Goal: Task Accomplishment & Management: Manage account settings

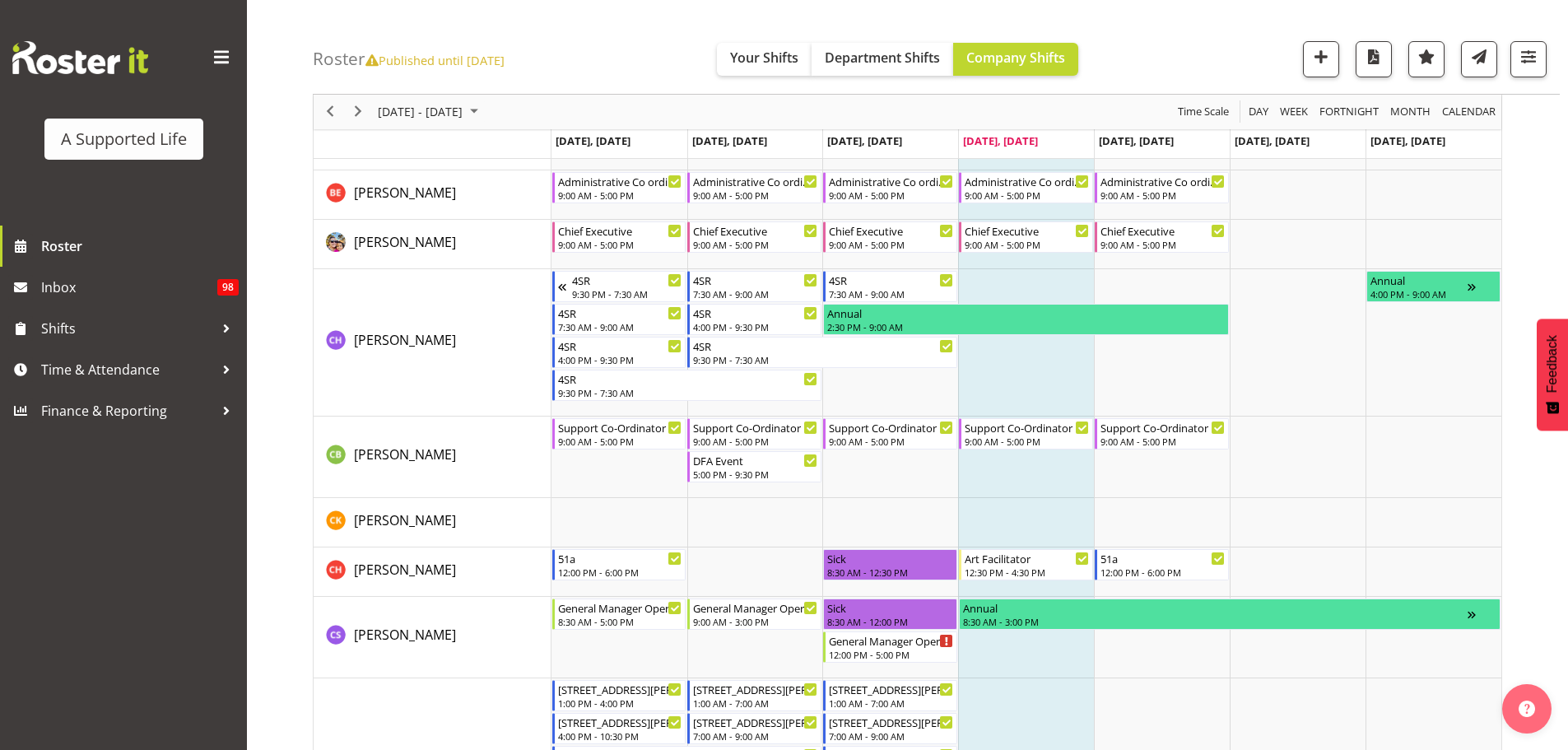
scroll to position [2201, 0]
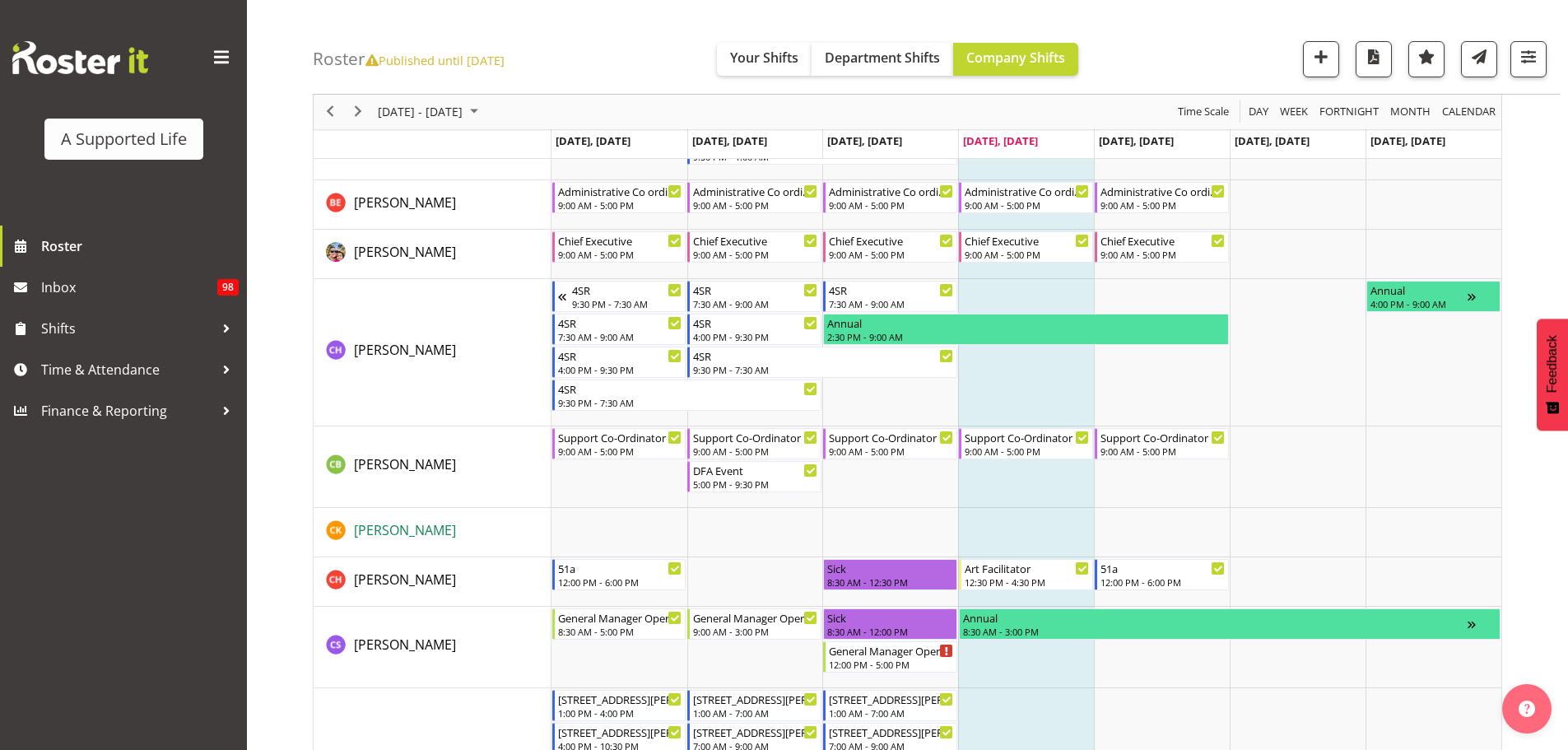
click at [385, 525] on span "[PERSON_NAME]" at bounding box center [405, 531] width 102 height 18
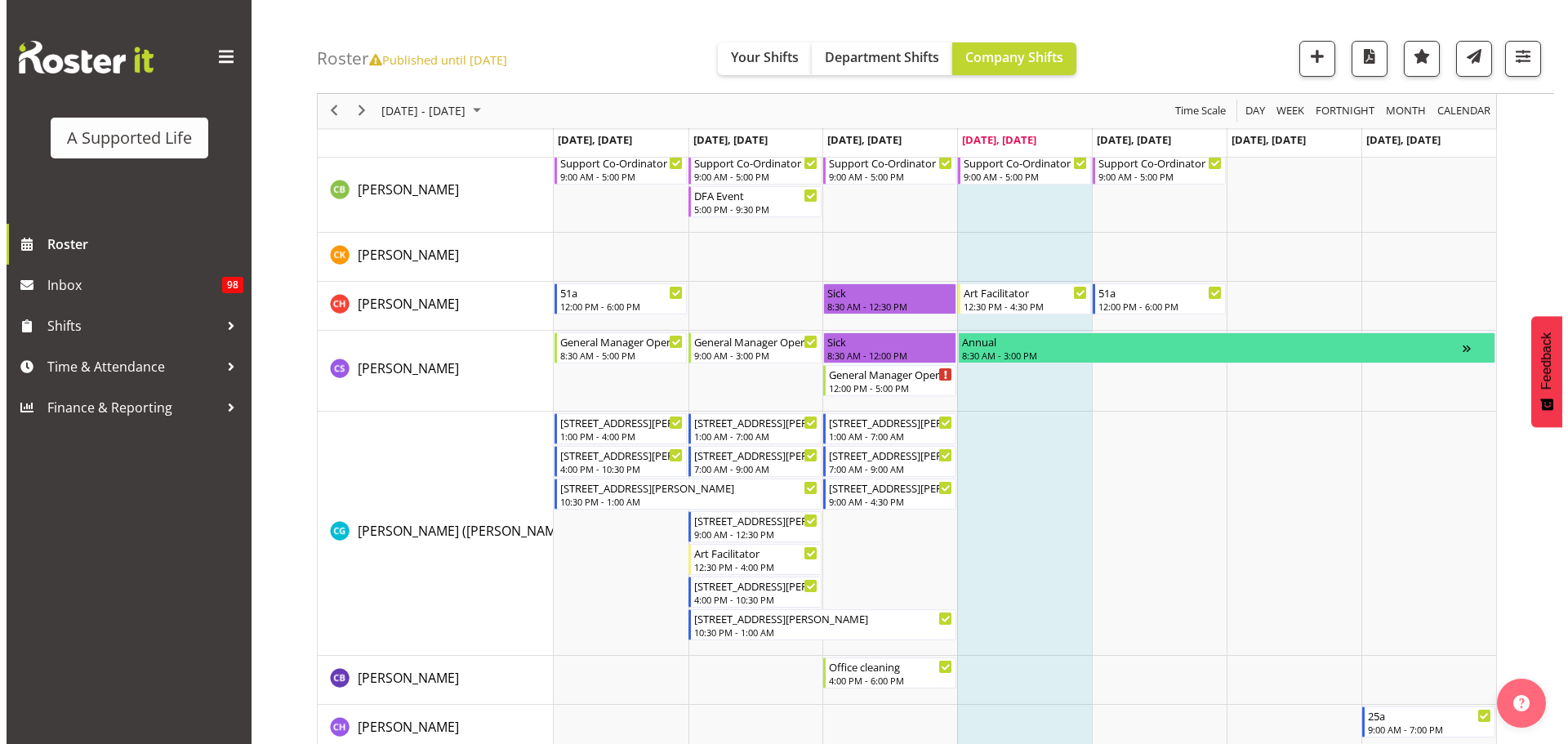
scroll to position [2347, 0]
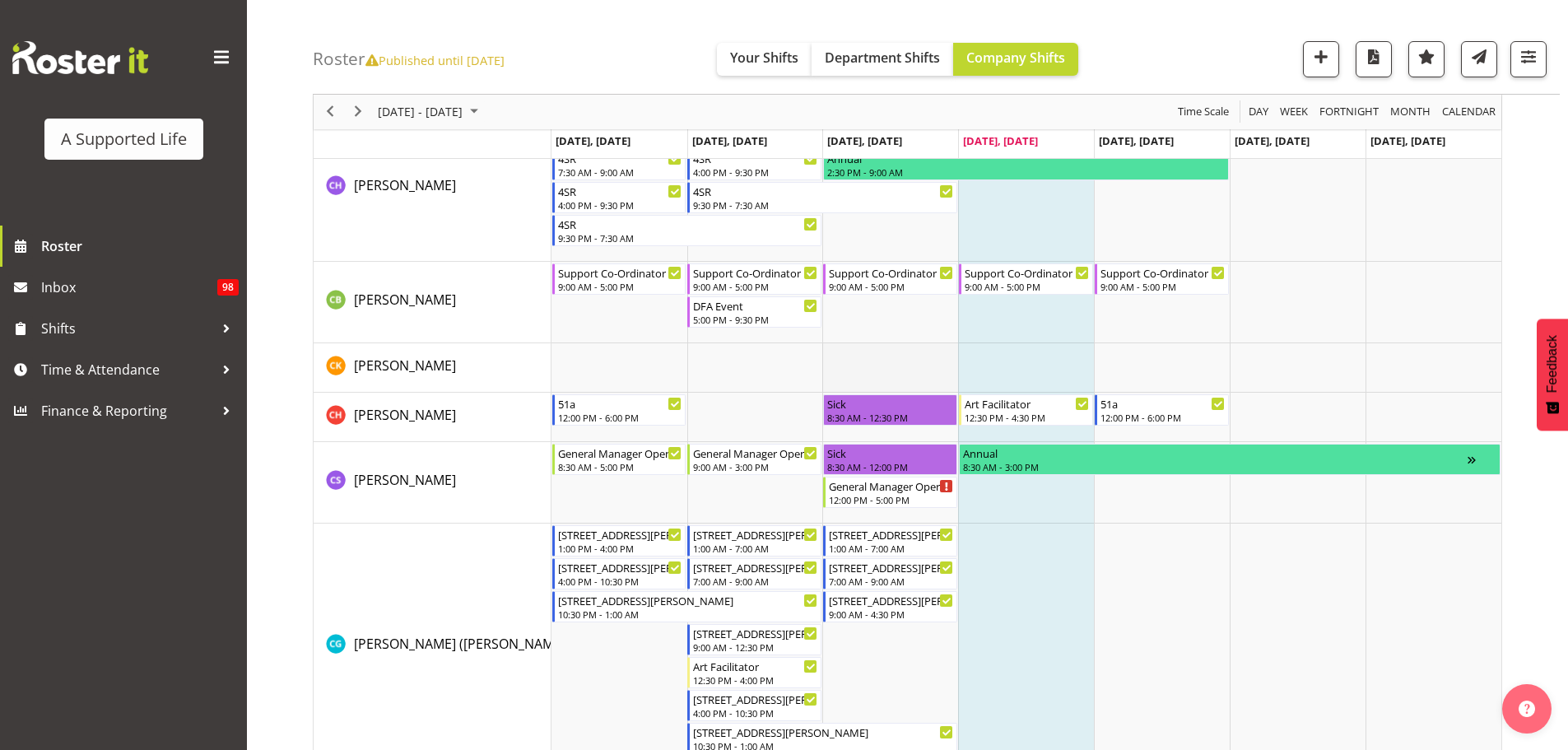
click at [869, 366] on td "Timeline Week of October 9, 2025" at bounding box center [890, 368] width 136 height 49
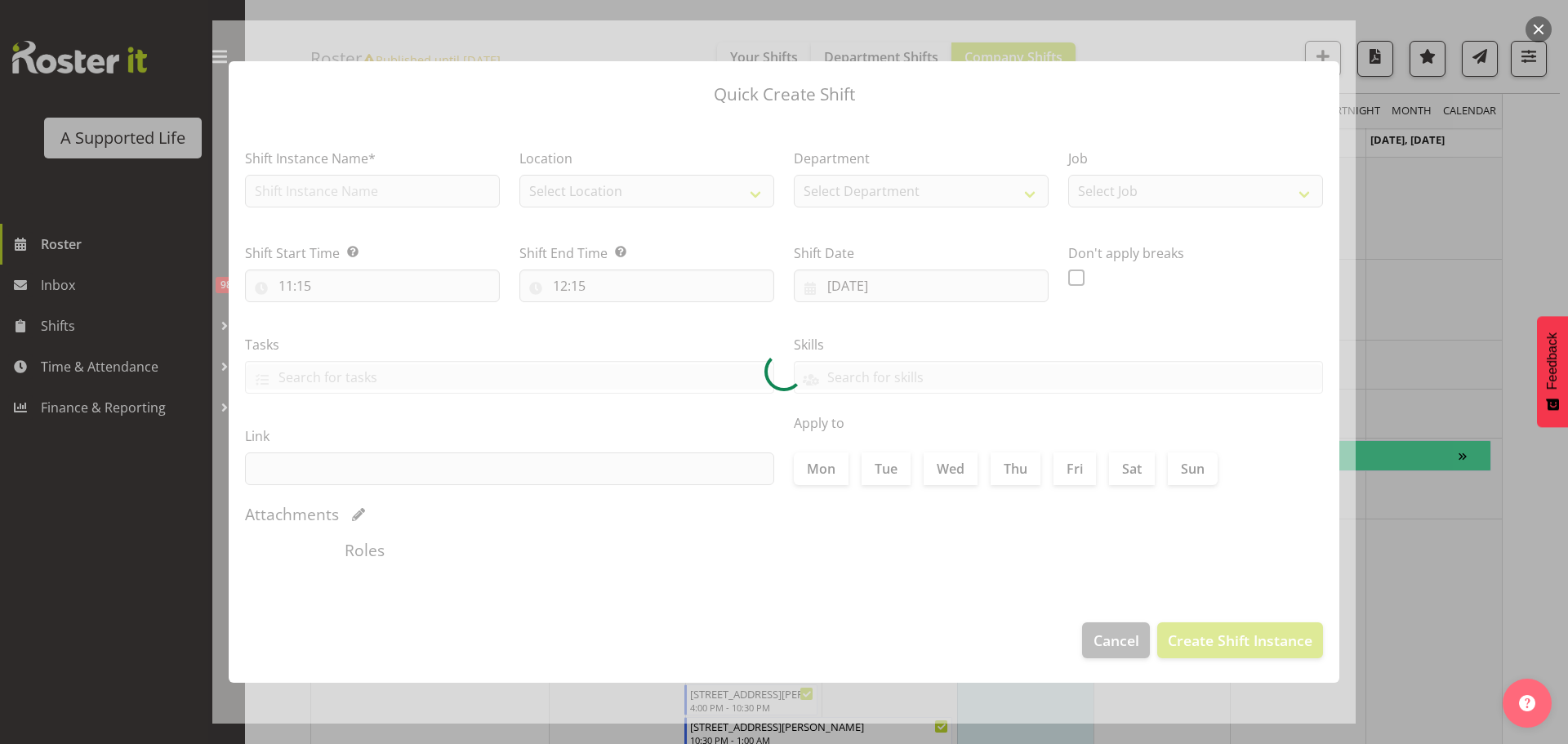
type input "08/10/2025"
checkbox input "true"
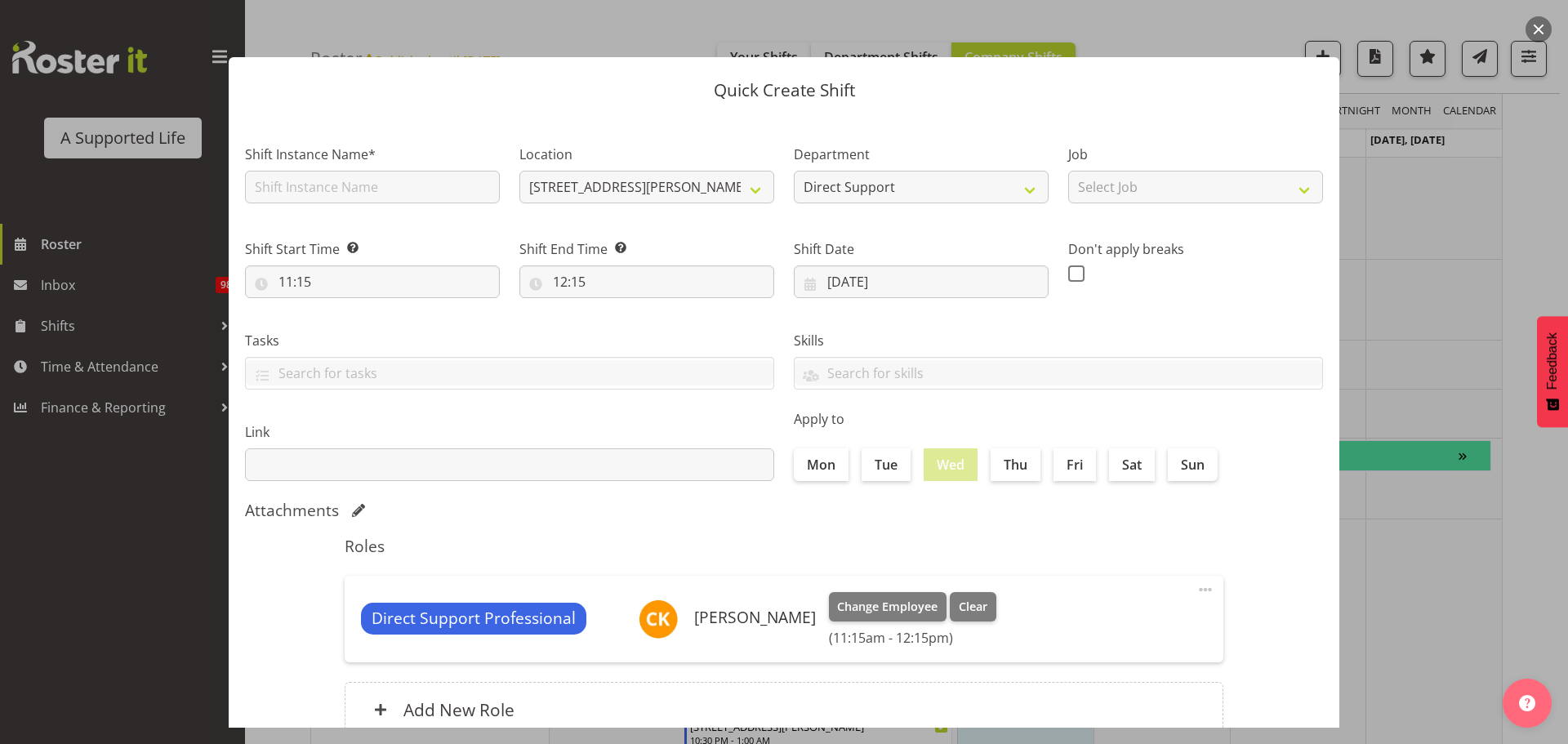
click at [1530, 32] on button "button" at bounding box center [1539, 29] width 26 height 26
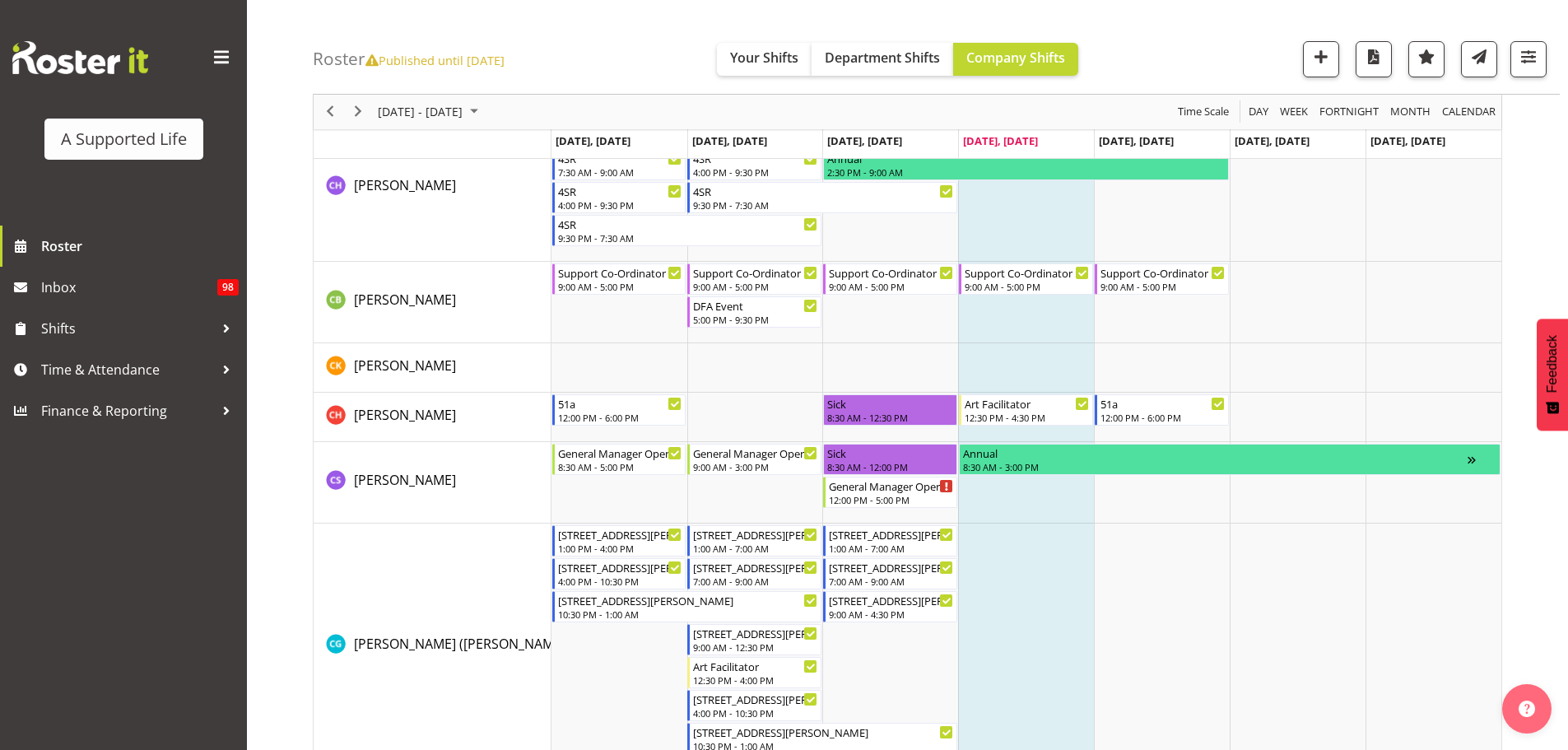
click at [1020, 356] on td "Timeline Week of October 9, 2025" at bounding box center [1026, 368] width 136 height 49
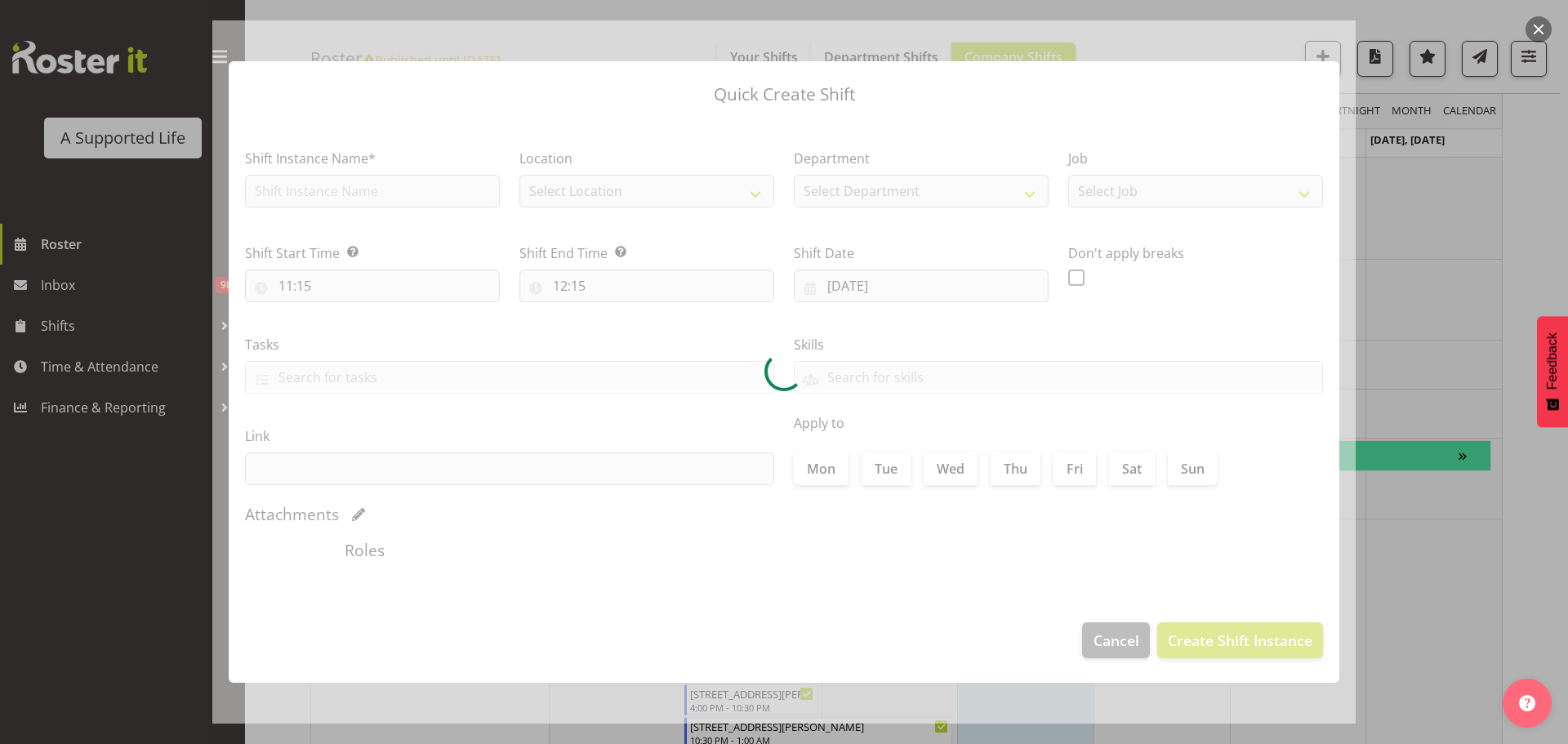
checkbox input "true"
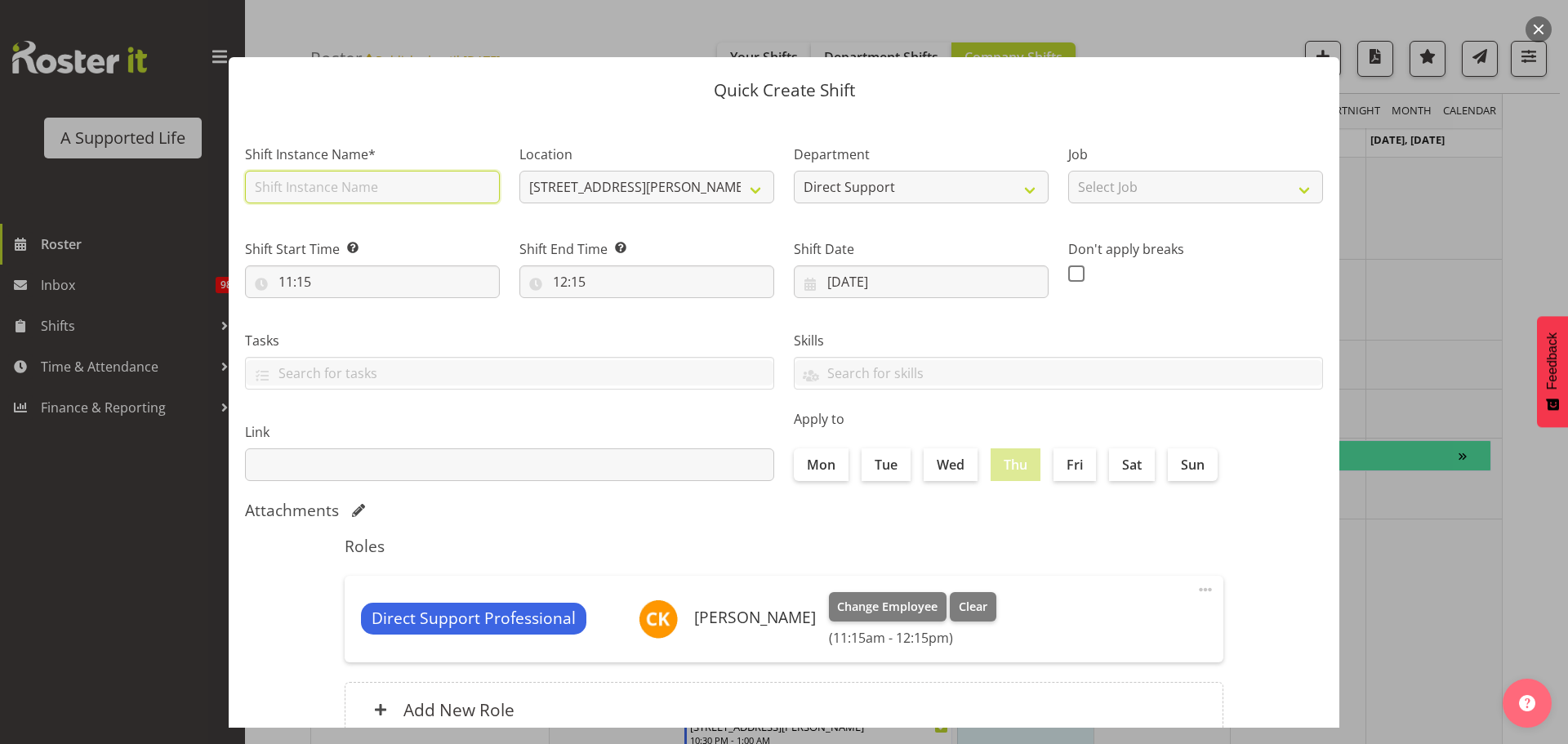
click at [400, 181] on input "text" at bounding box center [373, 186] width 255 height 33
drag, startPoint x: 306, startPoint y: 187, endPoint x: 240, endPoint y: 185, distance: 66.0
click at [240, 185] on div "Shift Instance Name* Support meeting w Claudia" at bounding box center [373, 169] width 275 height 95
type input "meeting w Claudia"
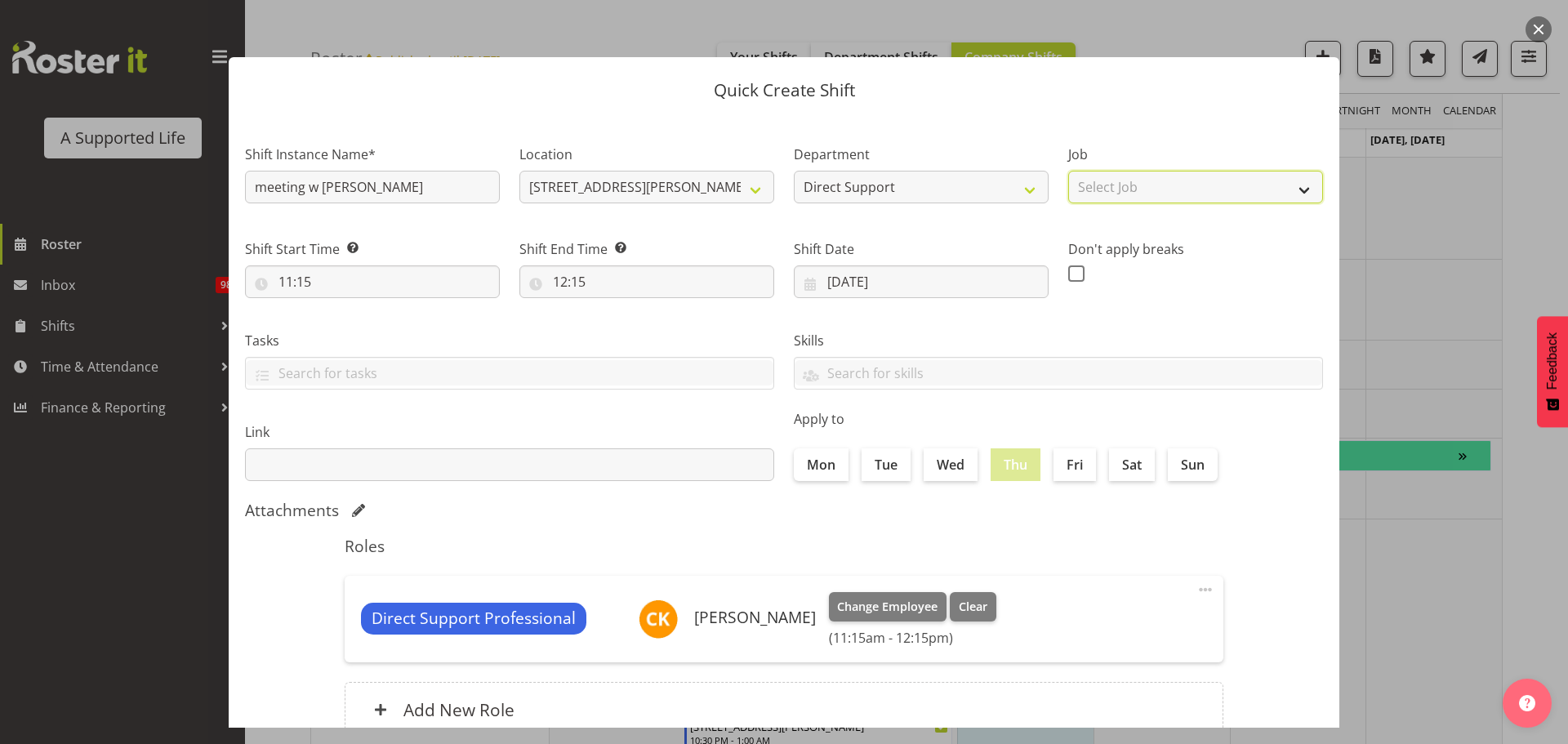
click at [1140, 183] on select "Select Job Accounts and Payroll Admin Support Aspirations and Support Facilitat…" at bounding box center [1196, 186] width 255 height 33
select select "4112"
click at [1069, 170] on select "Select Job Accounts and Payroll Admin Support Aspirations and Support Facilitat…" at bounding box center [1196, 186] width 255 height 33
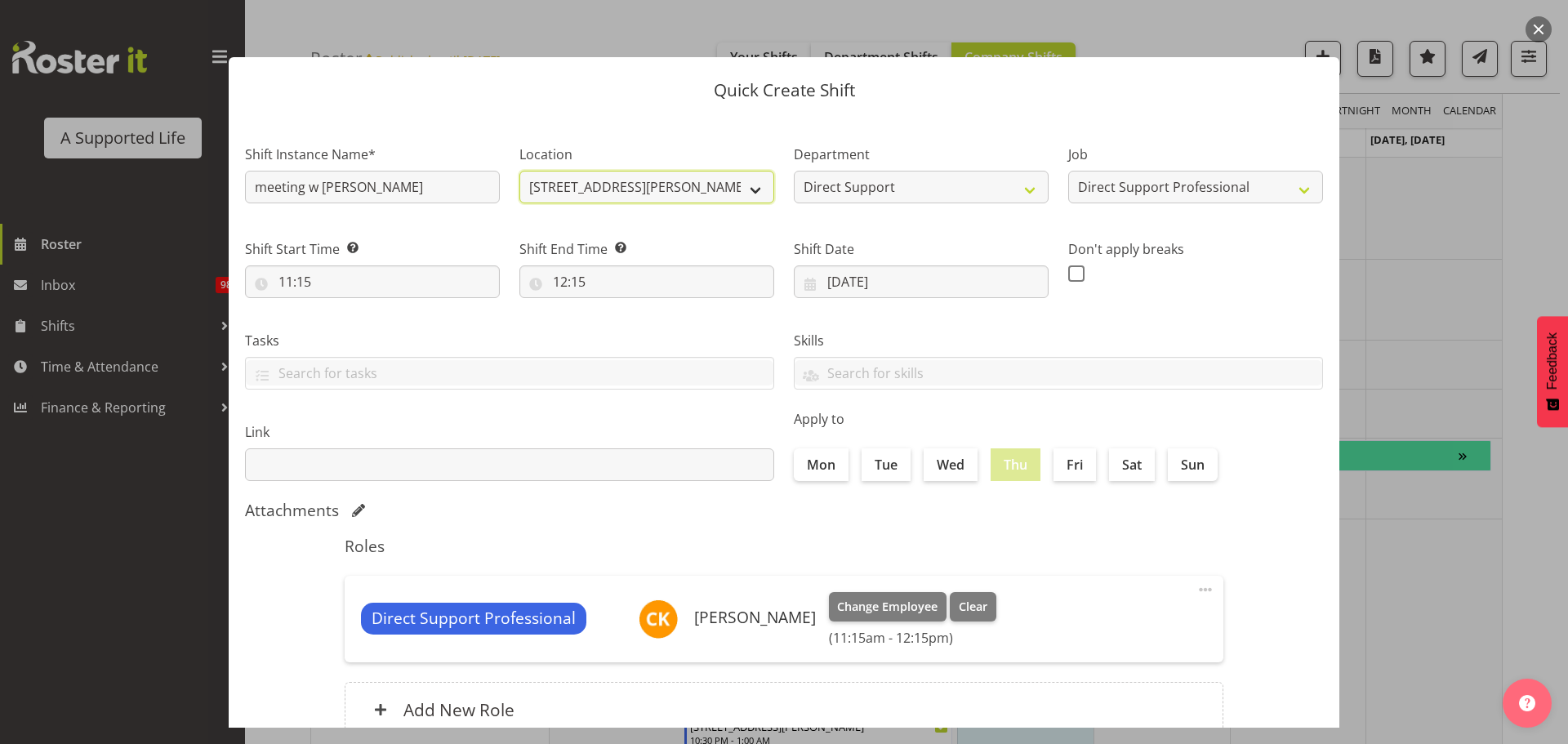
click at [746, 178] on select "1/20 Sturges Road, Henderson 1.241 Edmonton Road 1/23 Taitua Drive 102 Lincoln …" at bounding box center [647, 186] width 255 height 33
select select "490"
click at [519, 170] on select "1/20 Sturges Road, Henderson 1.241 Edmonton Road 1/23 Taitua Drive 102 Lincoln …" at bounding box center [647, 186] width 255 height 33
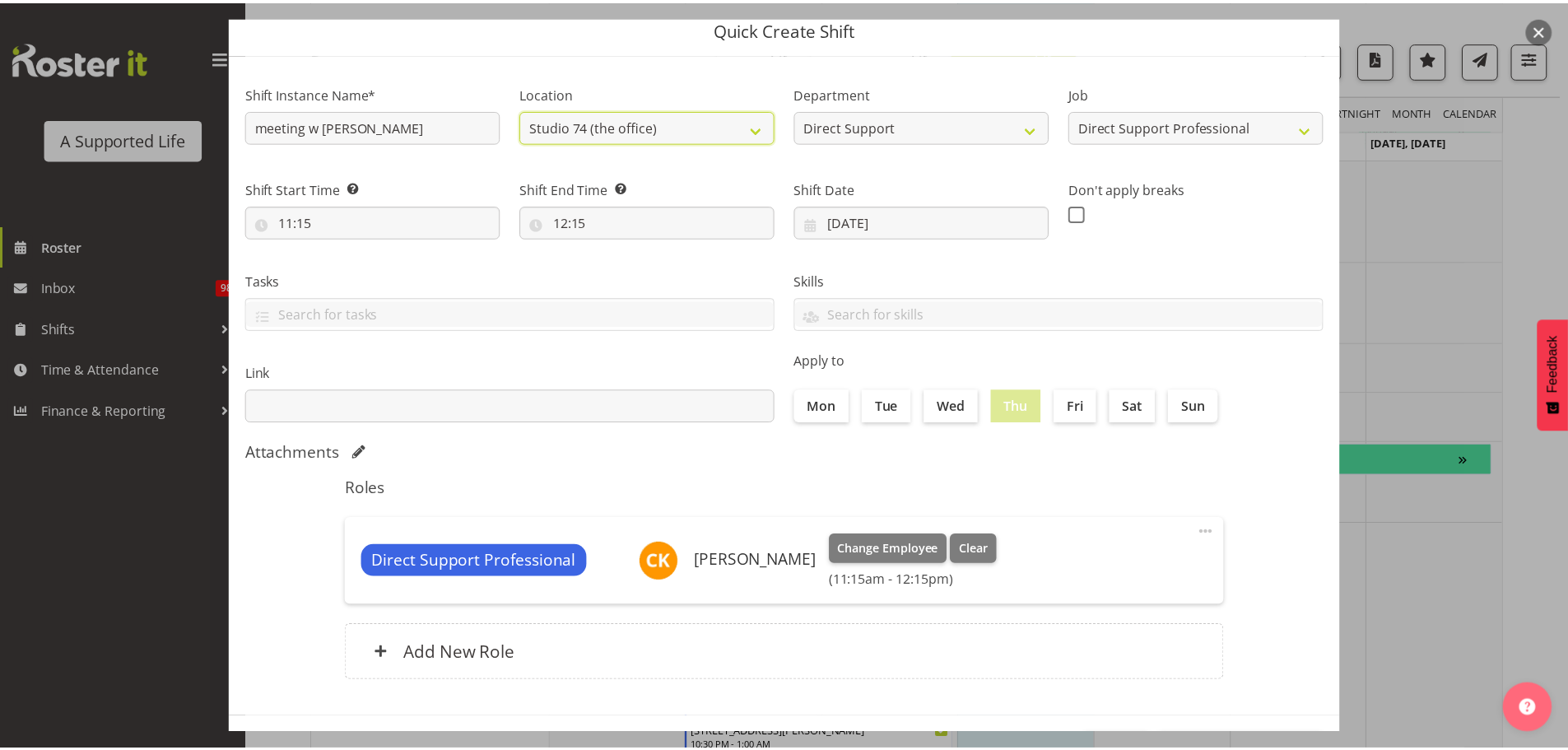
scroll to position [123, 0]
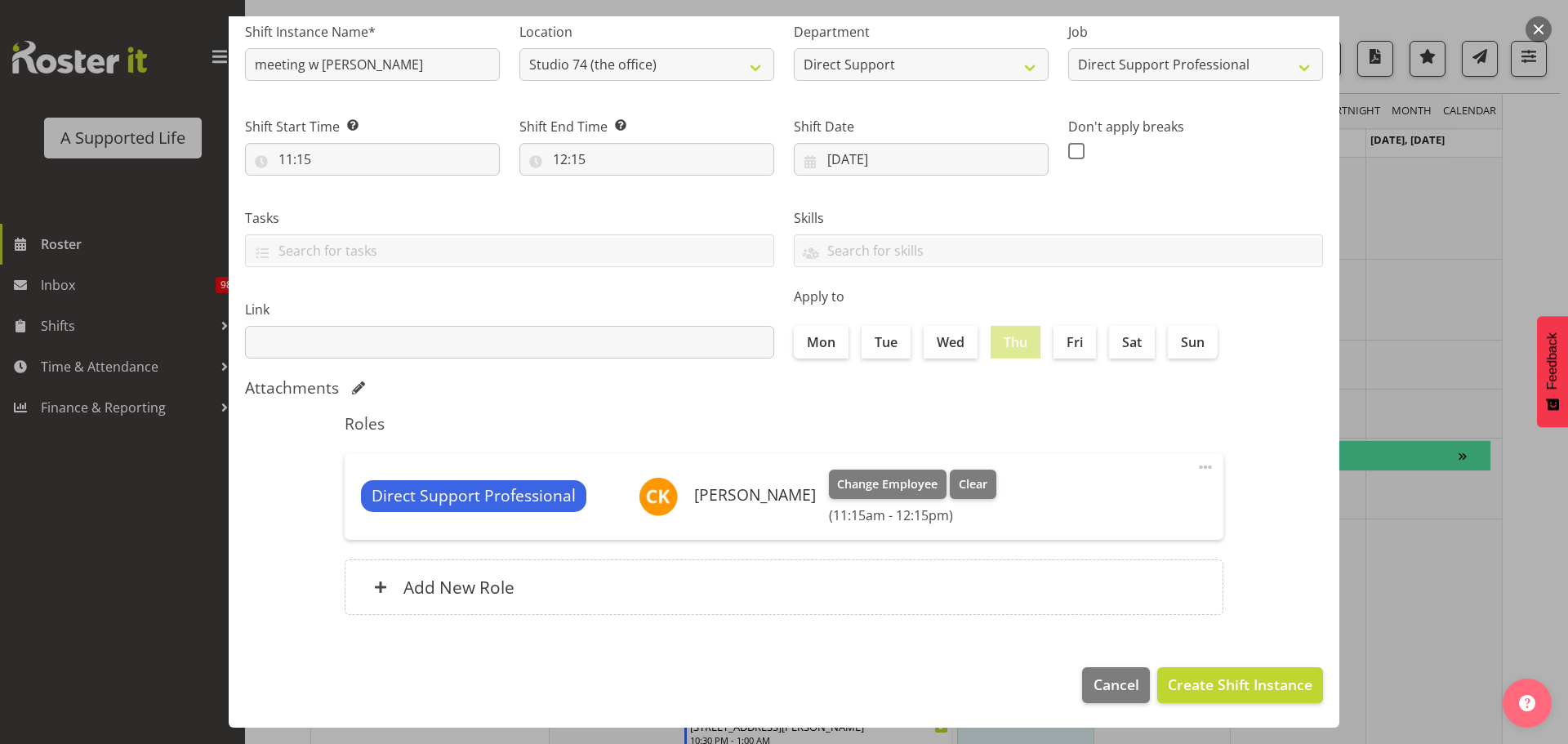
click at [1196, 467] on span at bounding box center [1206, 467] width 20 height 20
click at [271, 157] on input "11:15" at bounding box center [373, 159] width 255 height 33
click at [344, 194] on select "00 01 02 03 04 05 06 07 08 09 10 11 12 13 14 15 16 17 18 19 20 21 22 23" at bounding box center [356, 202] width 37 height 33
select select "14"
click at [338, 186] on select "00 01 02 03 04 05 06 07 08 09 10 11 12 13 14 15 16 17 18 19 20 21 22 23" at bounding box center [356, 202] width 37 height 33
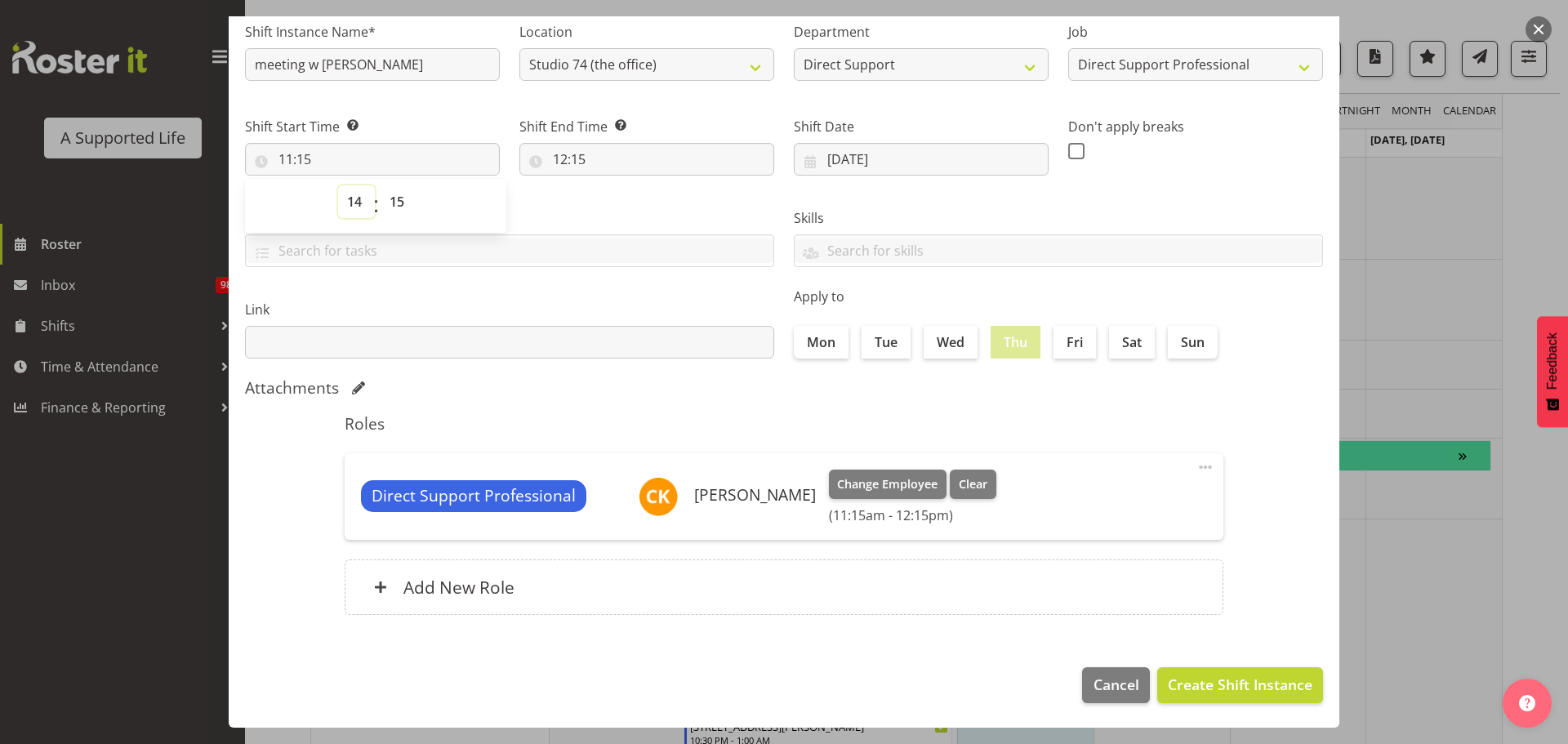
type input "14:15"
click at [392, 206] on select "00 01 02 03 04 05 06 07 08 09 10 11 12 13 14 15 16 17 18 19 20 21 22 23 24 25 2…" at bounding box center [399, 202] width 37 height 33
select select "0"
click at [381, 186] on select "00 01 02 03 04 05 06 07 08 09 10 11 12 13 14 15 16 17 18 19 20 21 22 23 24 25 2…" at bounding box center [399, 202] width 37 height 33
type input "14:00"
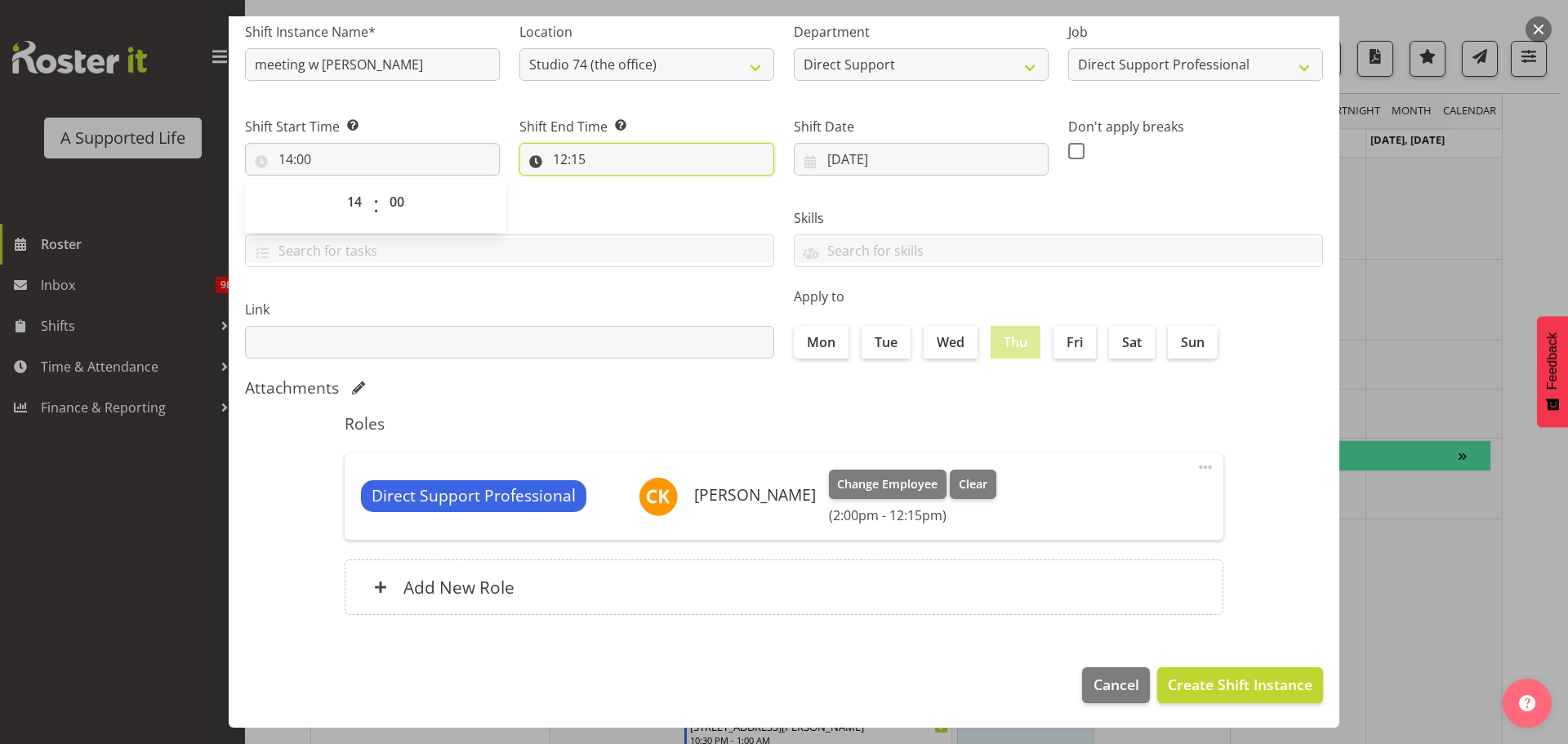
click at [580, 145] on input "12:15" at bounding box center [647, 159] width 255 height 33
click at [616, 201] on select "00 01 02 03 04 05 06 07 08 09 10 11 12 13 14 15 16 17 18 19 20 21 22 23" at bounding box center [631, 202] width 37 height 33
select select "14"
click at [613, 186] on select "00 01 02 03 04 05 06 07 08 09 10 11 12 13 14 15 16 17 18 19 20 21 22 23" at bounding box center [631, 202] width 37 height 33
type input "14:15"
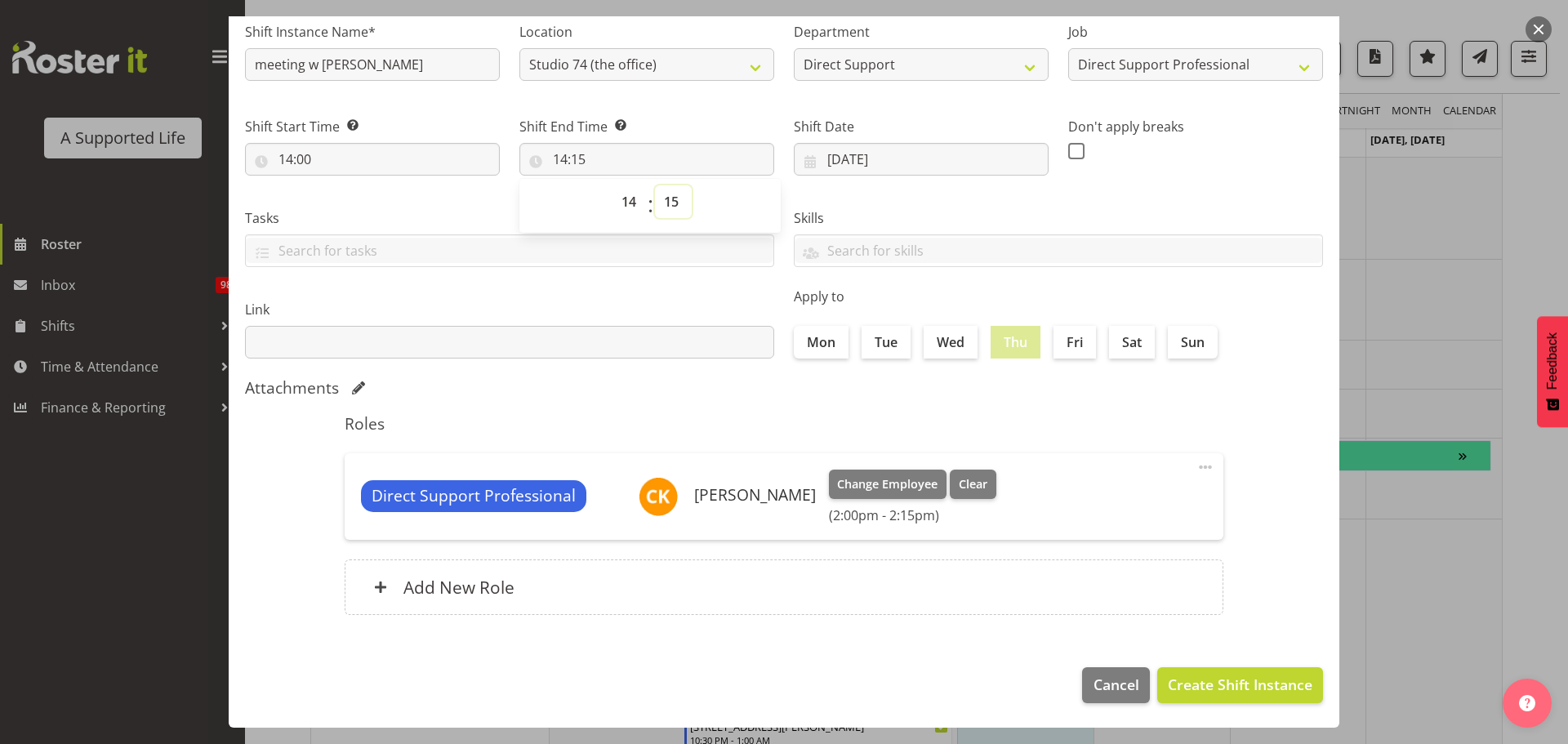
click at [673, 205] on select "00 01 02 03 04 05 06 07 08 09 10 11 12 13 14 15 16 17 18 19 20 21 22 23 24 25 2…" at bounding box center [673, 202] width 37 height 33
select select "30"
click at [655, 186] on select "00 01 02 03 04 05 06 07 08 09 10 11 12 13 14 15 16 17 18 19 20 21 22 23 24 25 2…" at bounding box center [673, 202] width 37 height 33
type input "14:30"
click at [763, 431] on h5 "Roles" at bounding box center [783, 424] width 879 height 20
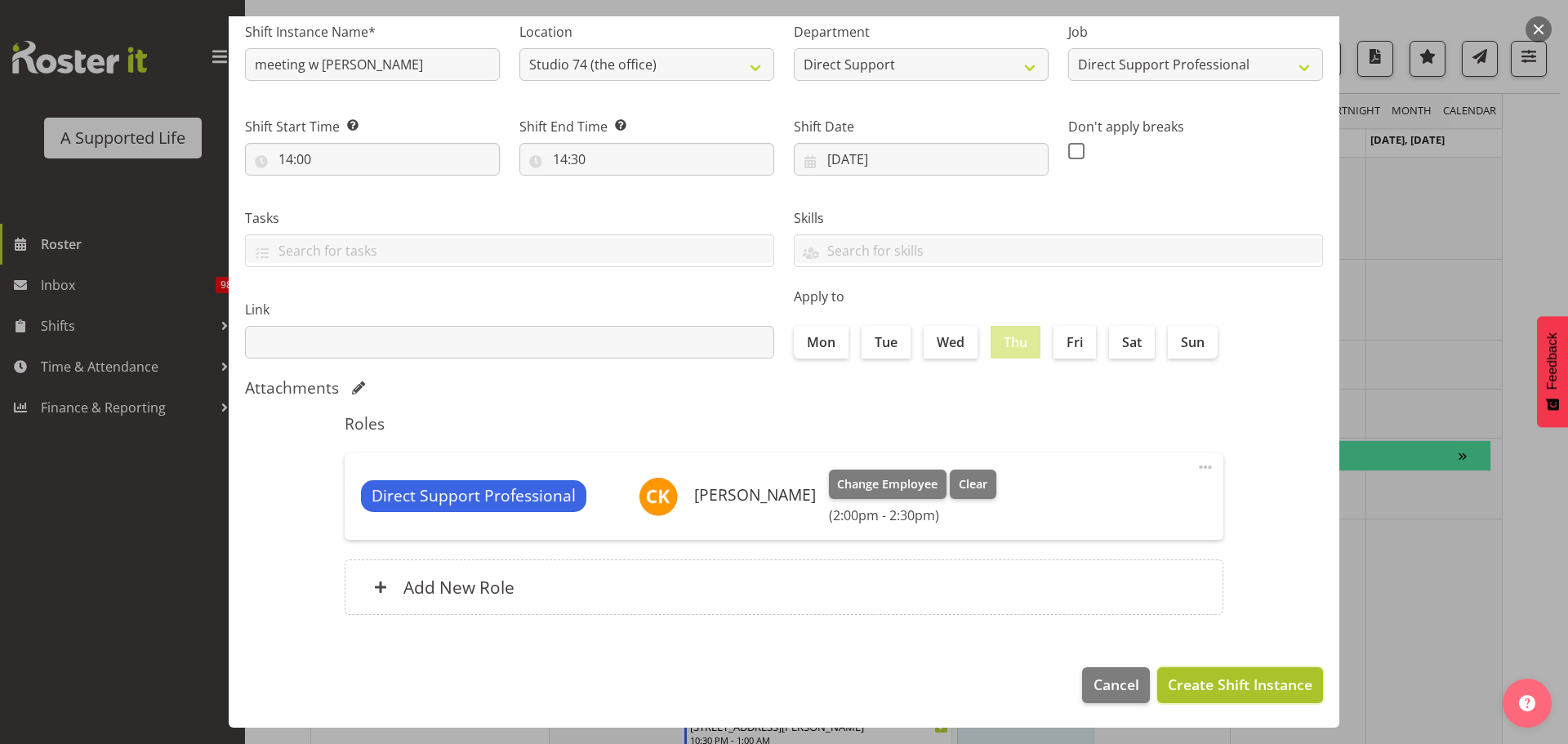
click at [1252, 691] on span "Create Shift Instance" at bounding box center [1240, 684] width 144 height 21
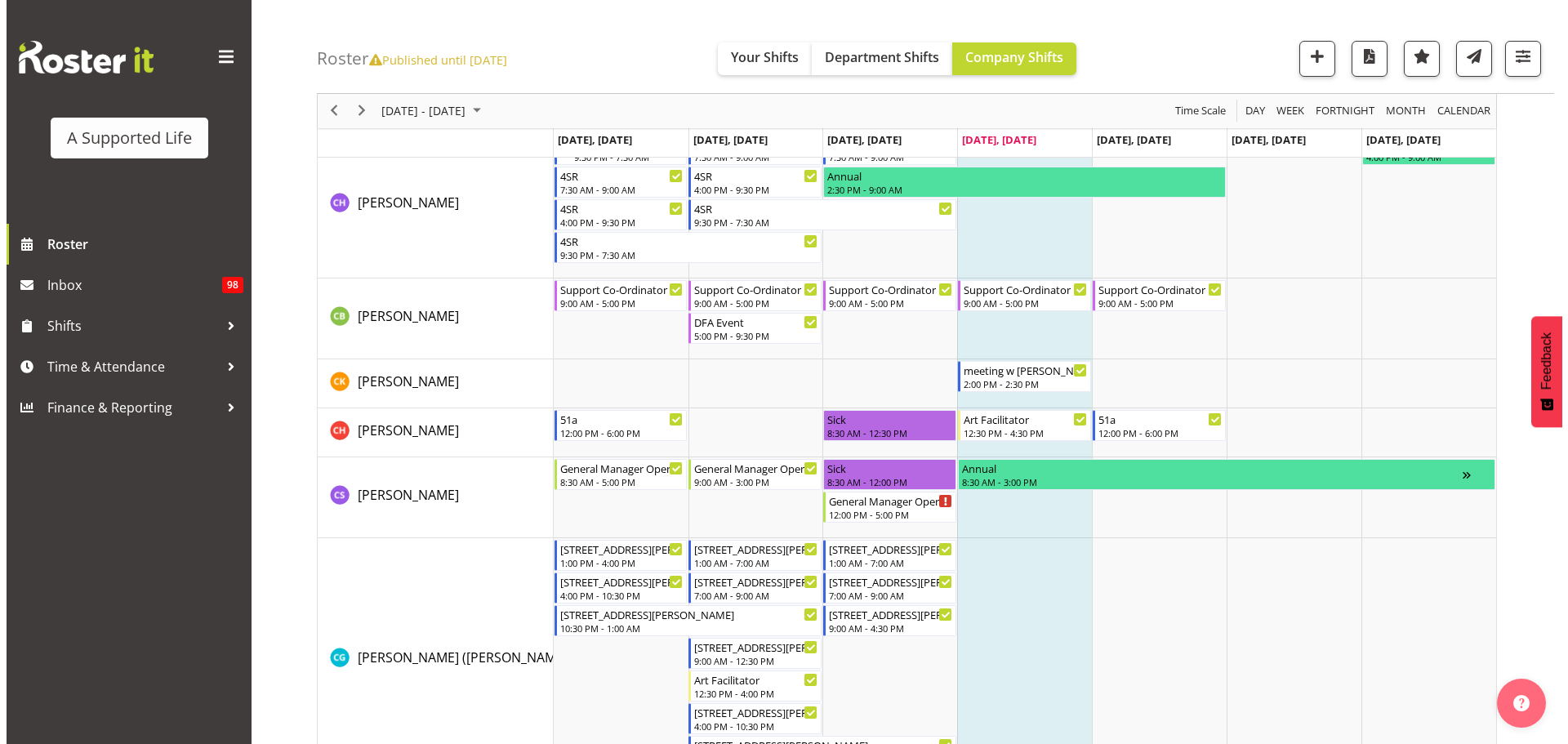
scroll to position [2309, 0]
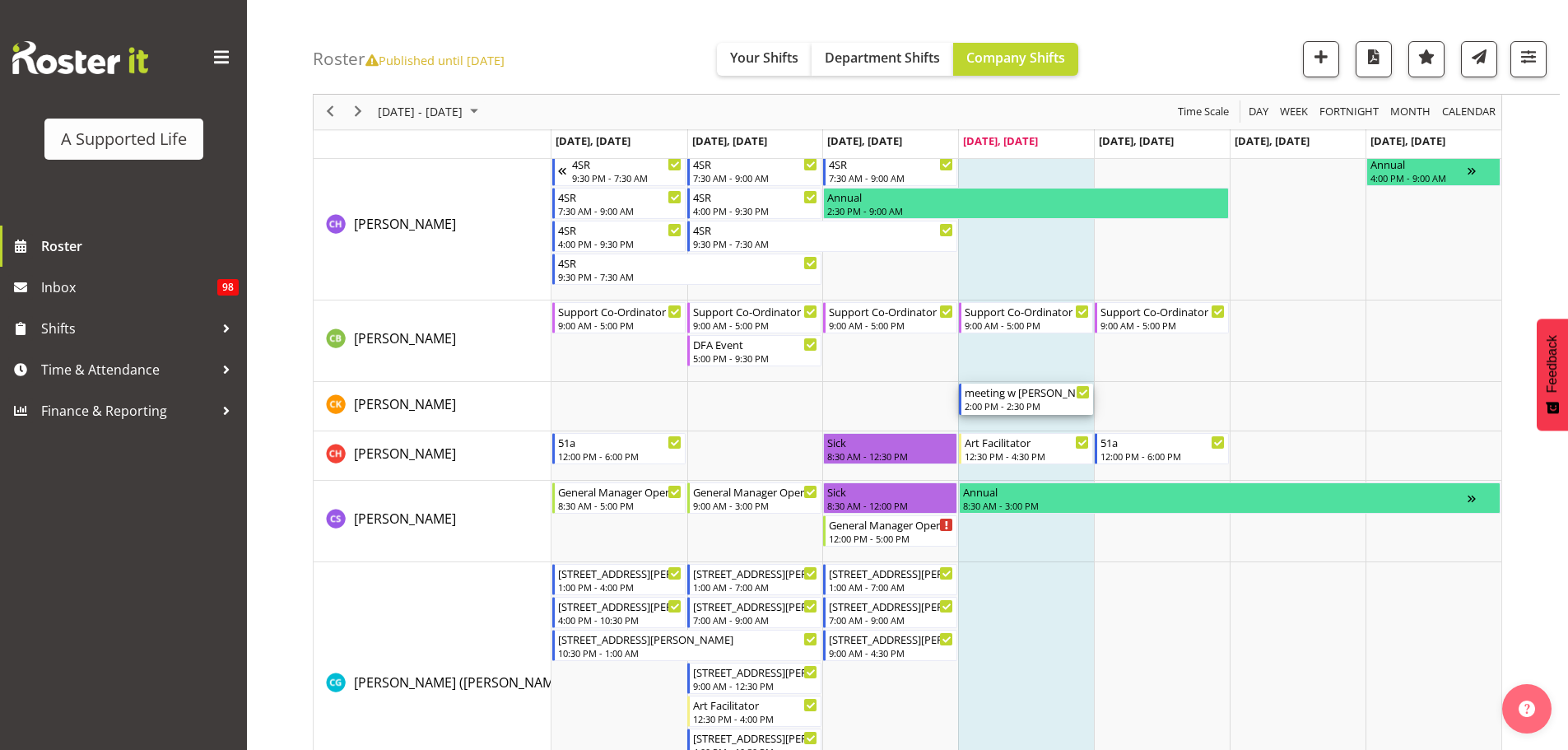
click at [1044, 393] on div "meeting w Claudia" at bounding box center [1027, 392] width 125 height 16
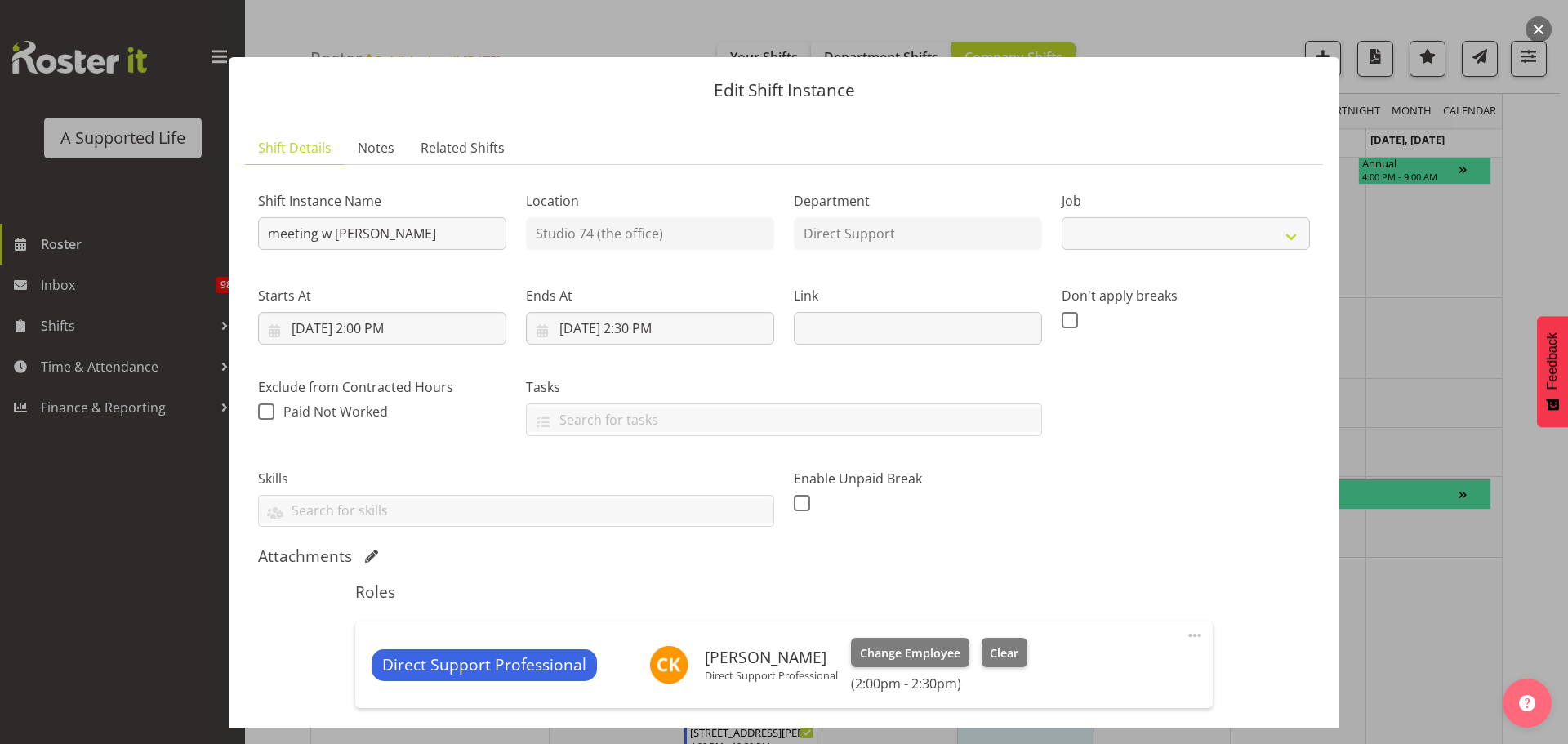
select select "4112"
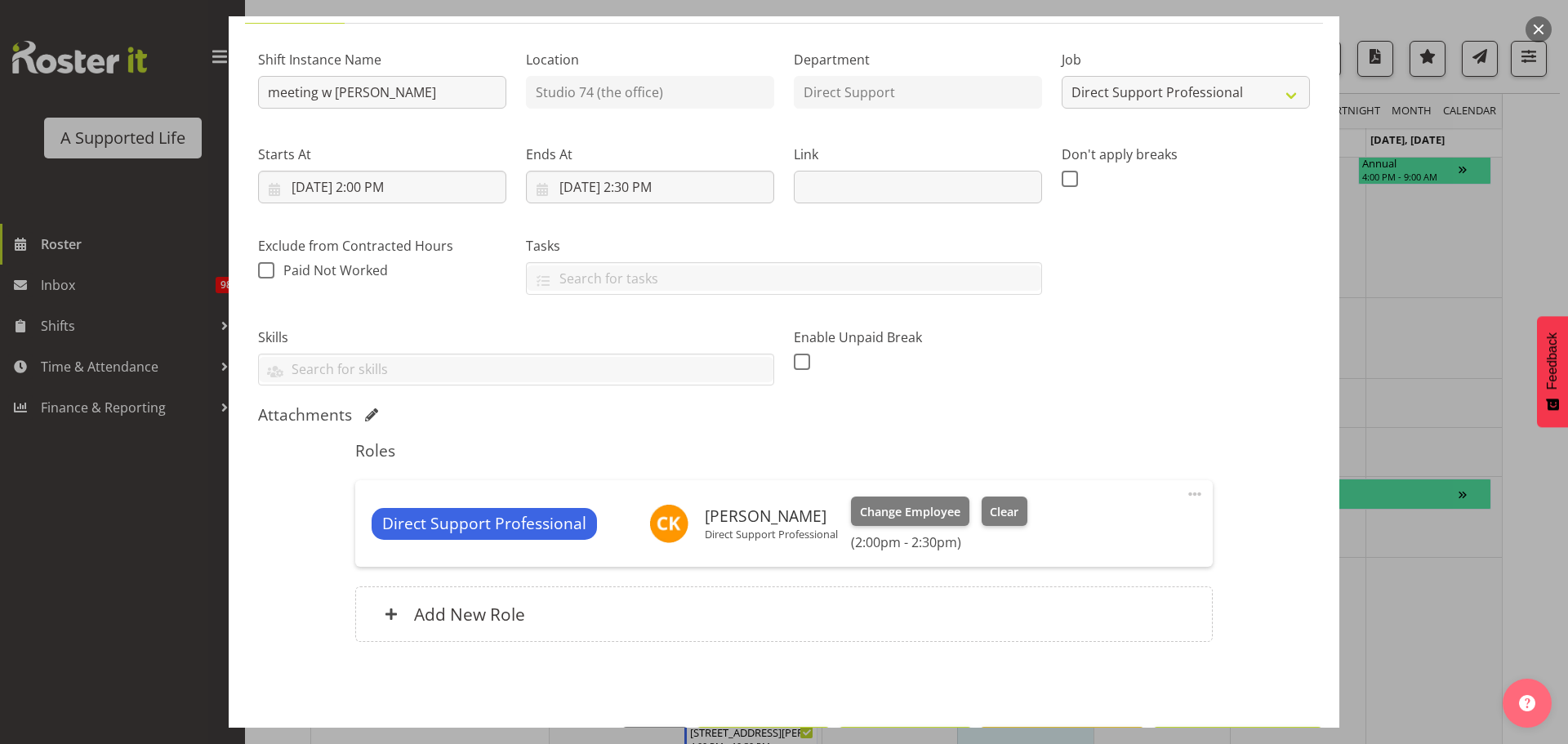
scroll to position [201, 0]
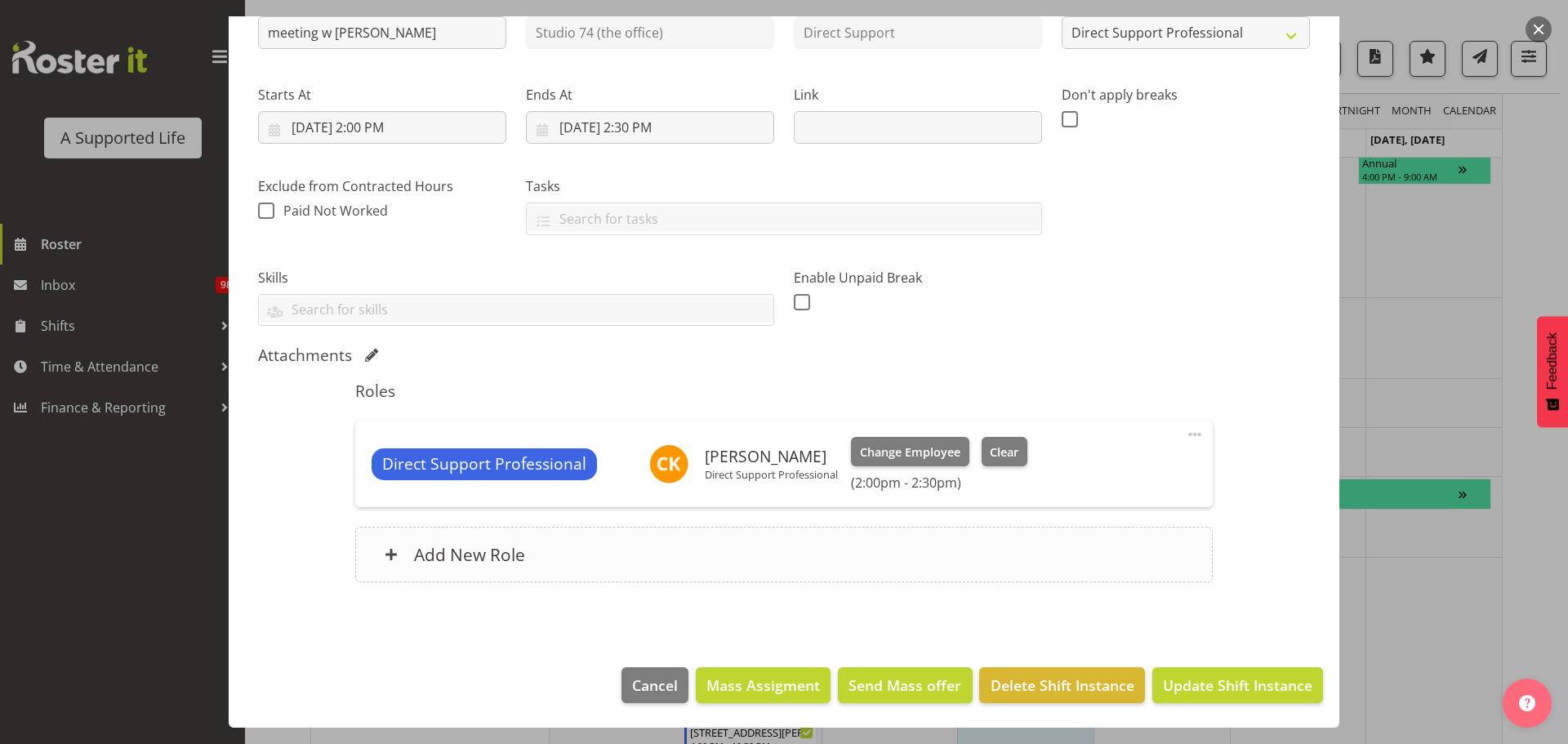
click at [605, 569] on div "Add New Role" at bounding box center [783, 555] width 857 height 55
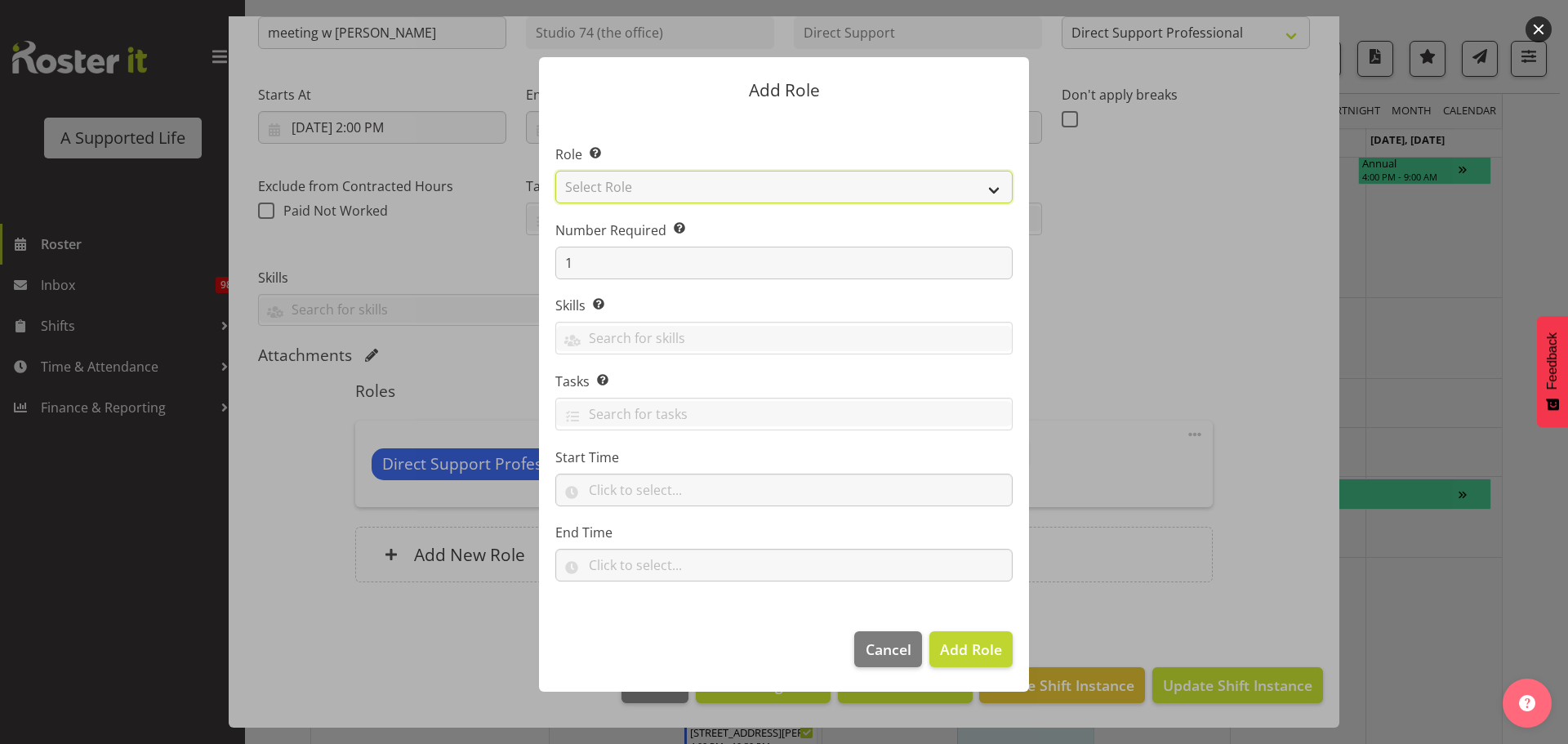
click at [936, 189] on select "Select Role Accounts and Payroll Admin Support Aspirations & Support Facilitato…" at bounding box center [784, 186] width 458 height 33
select select "519"
click at [556, 170] on select "Select Role Accounts and Payroll Admin Support Aspirations & Support Facilitato…" at bounding box center [784, 186] width 458 height 33
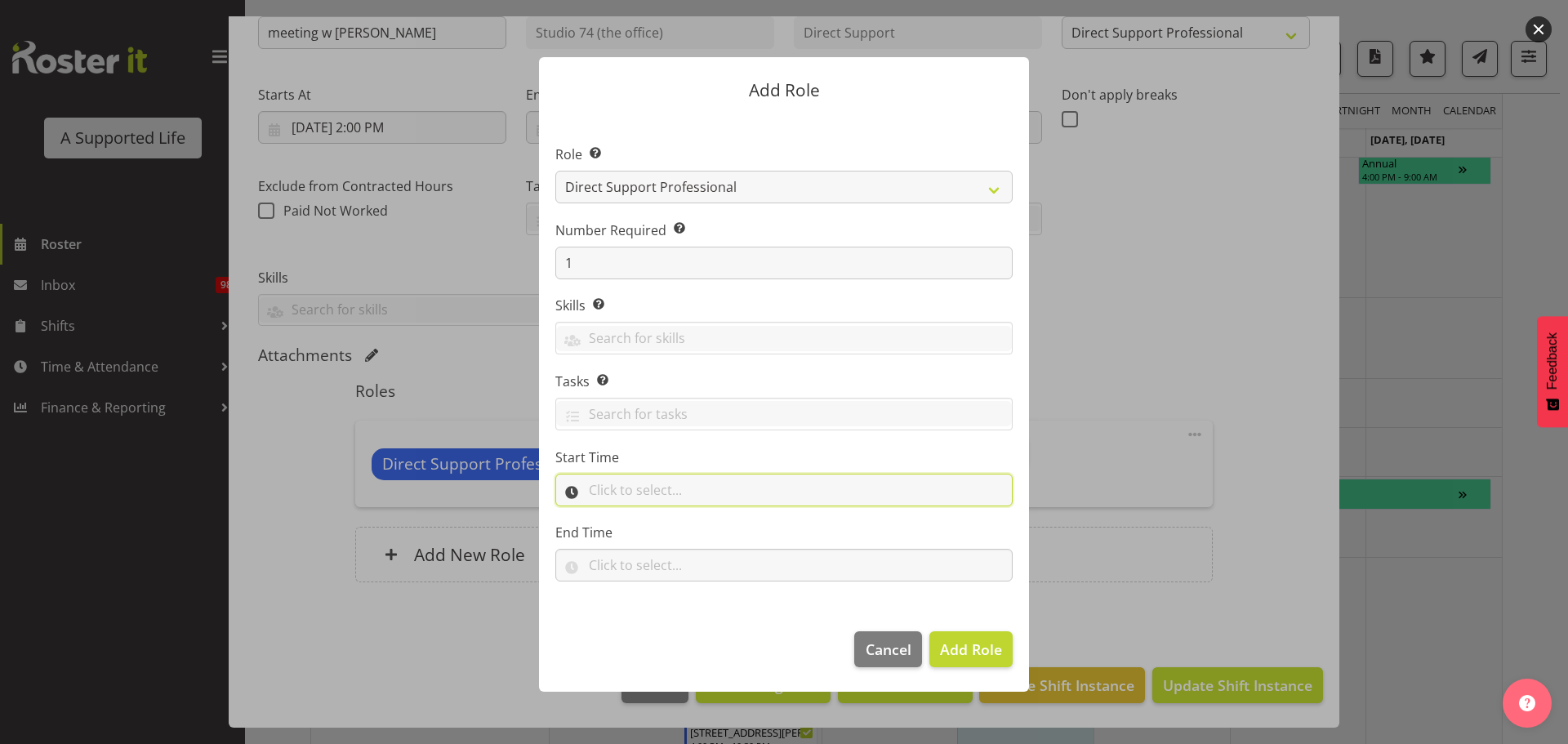
click at [661, 489] on input "text" at bounding box center [784, 490] width 458 height 33
click at [656, 531] on select "00 00 01 02 03 04 05 06 07 08 09 10 11 12 13 14 15 16 17 18 19 20 21 22 23" at bounding box center [666, 533] width 37 height 33
select select "14"
click at [648, 517] on select "00 00 01 02 03 04 05 06 07 08 09 10 11 12 13 14 15 16 17 18 19 20 21 22 23" at bounding box center [666, 533] width 37 height 33
click at [718, 532] on select "00 00 01 02 03 04 05 06 07 08 09 10 11 12 13 14 15 16 17 18 19 20 21 22 23 24 2…" at bounding box center [709, 533] width 37 height 33
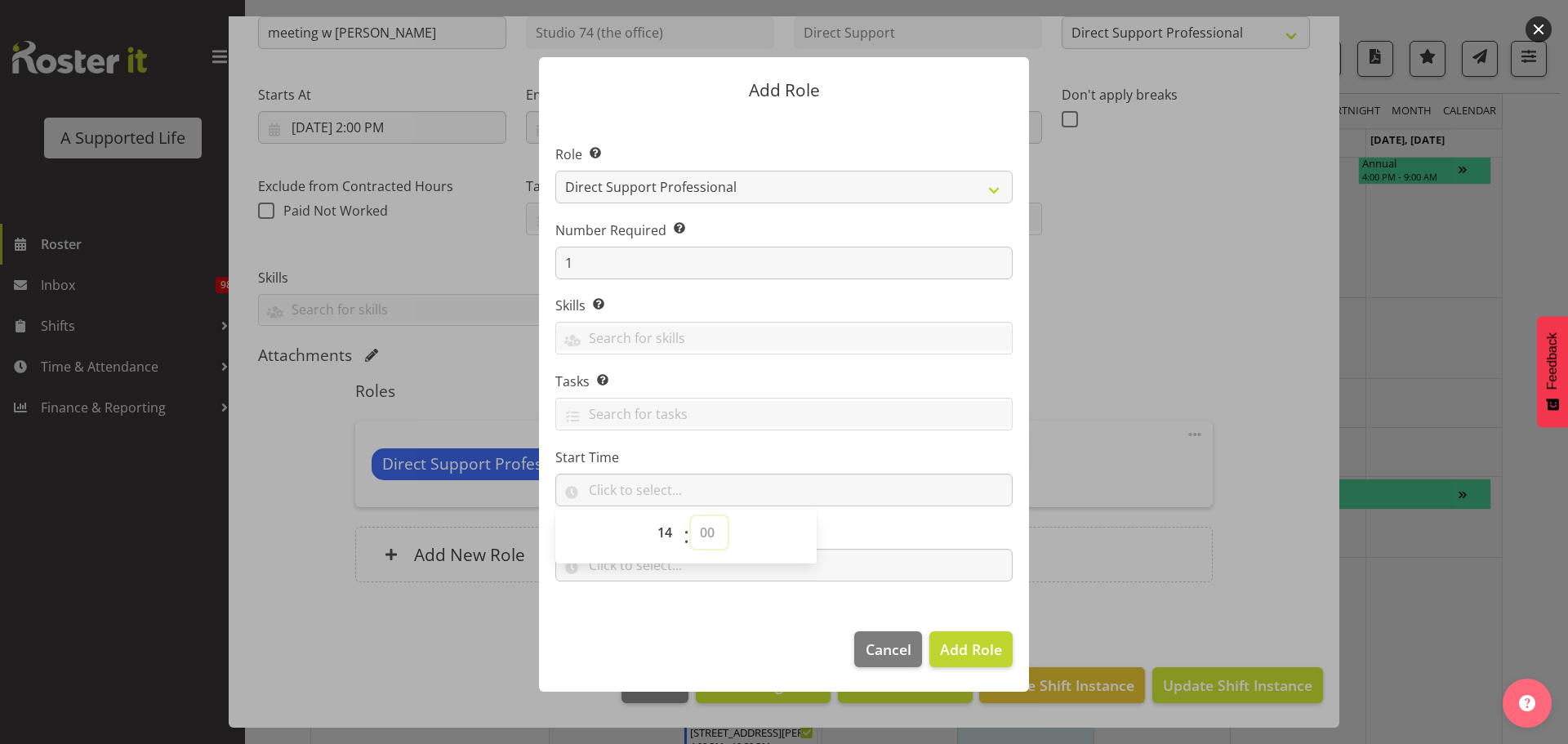
select select "30"
click at [691, 517] on select "00 00 01 02 03 04 05 06 07 08 09 10 11 12 13 14 15 16 17 18 19 20 21 22 23 24 2…" at bounding box center [709, 533] width 37 height 33
type input "14:30"
click at [667, 588] on section "Role Select the role you wish to add to the shift. Accounts and Payroll Admin S…" at bounding box center [783, 365] width 490 height 500
click at [626, 568] on input "text" at bounding box center [784, 565] width 458 height 33
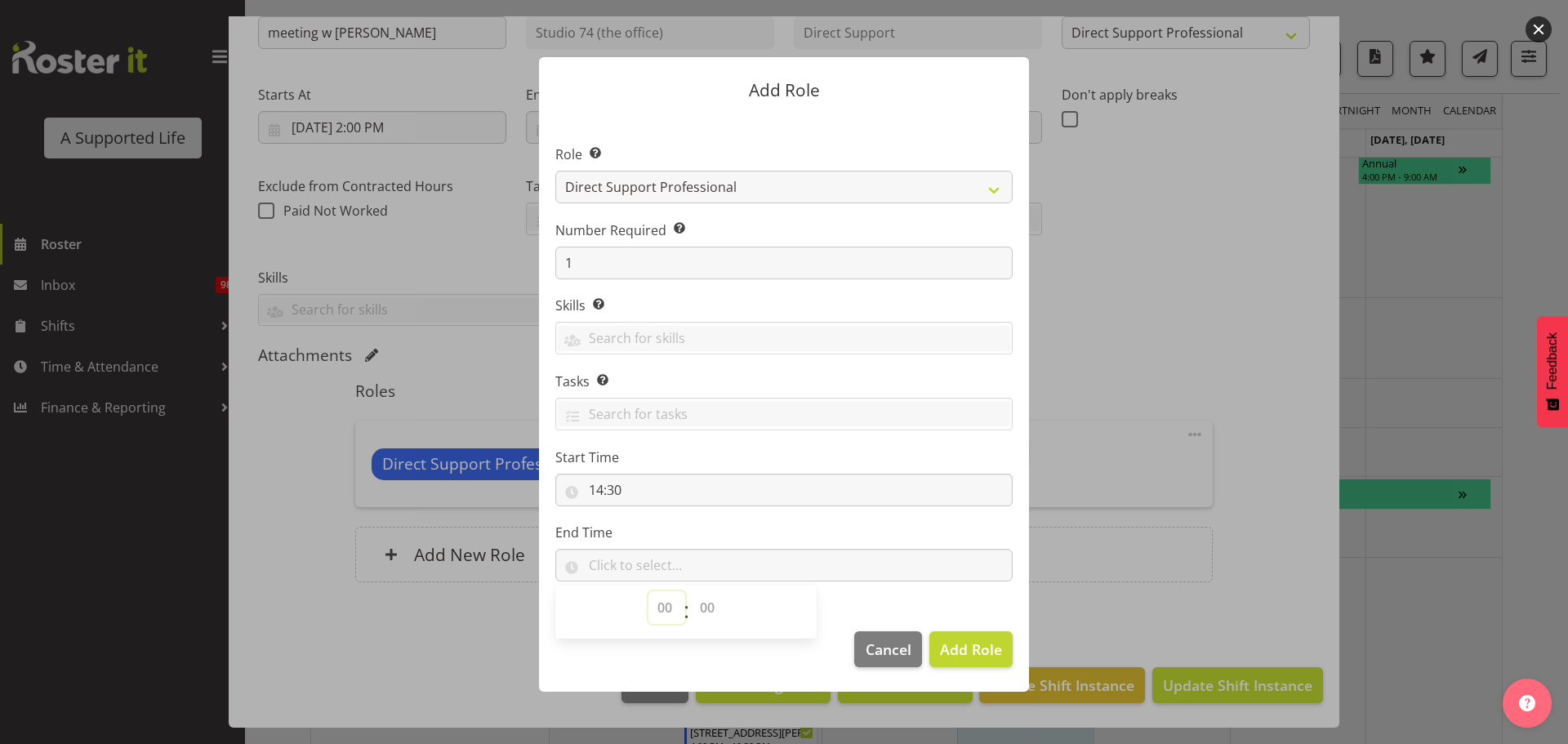
click at [664, 609] on select "00 00 01 02 03 04 05 06 07 08 09 10 11 12 13 14 15 16 17 18 19 20 21 22 23" at bounding box center [666, 608] width 37 height 33
select select "15"
click at [648, 591] on select "00 00 01 02 03 04 05 06 07 08 09 10 11 12 13 14 15 16 17 18 19 20 21 22 23" at bounding box center [666, 608] width 37 height 33
click at [703, 606] on select "00 00 01 02 03 04 05 06 07 08 09 10 11 12 13 14 15 16 17 18 19 20 21 22 23 24 2…" at bounding box center [709, 608] width 37 height 33
select select "30"
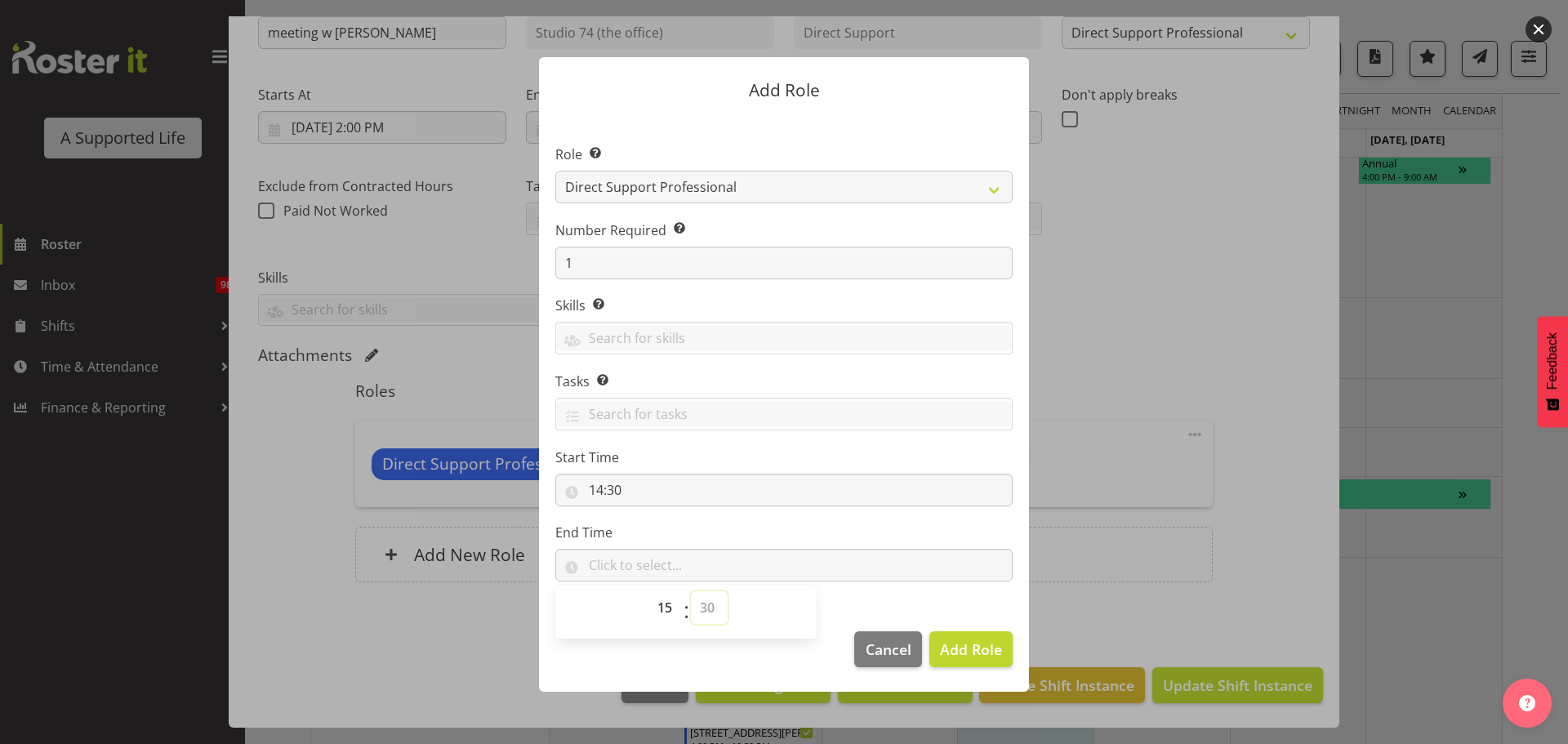
click at [691, 591] on select "00 00 01 02 03 04 05 06 07 08 09 10 11 12 13 14 15 16 17 18 19 20 21 22 23 24 2…" at bounding box center [709, 608] width 37 height 33
type input "15:30"
click at [949, 652] on span "Add Role" at bounding box center [971, 649] width 62 height 20
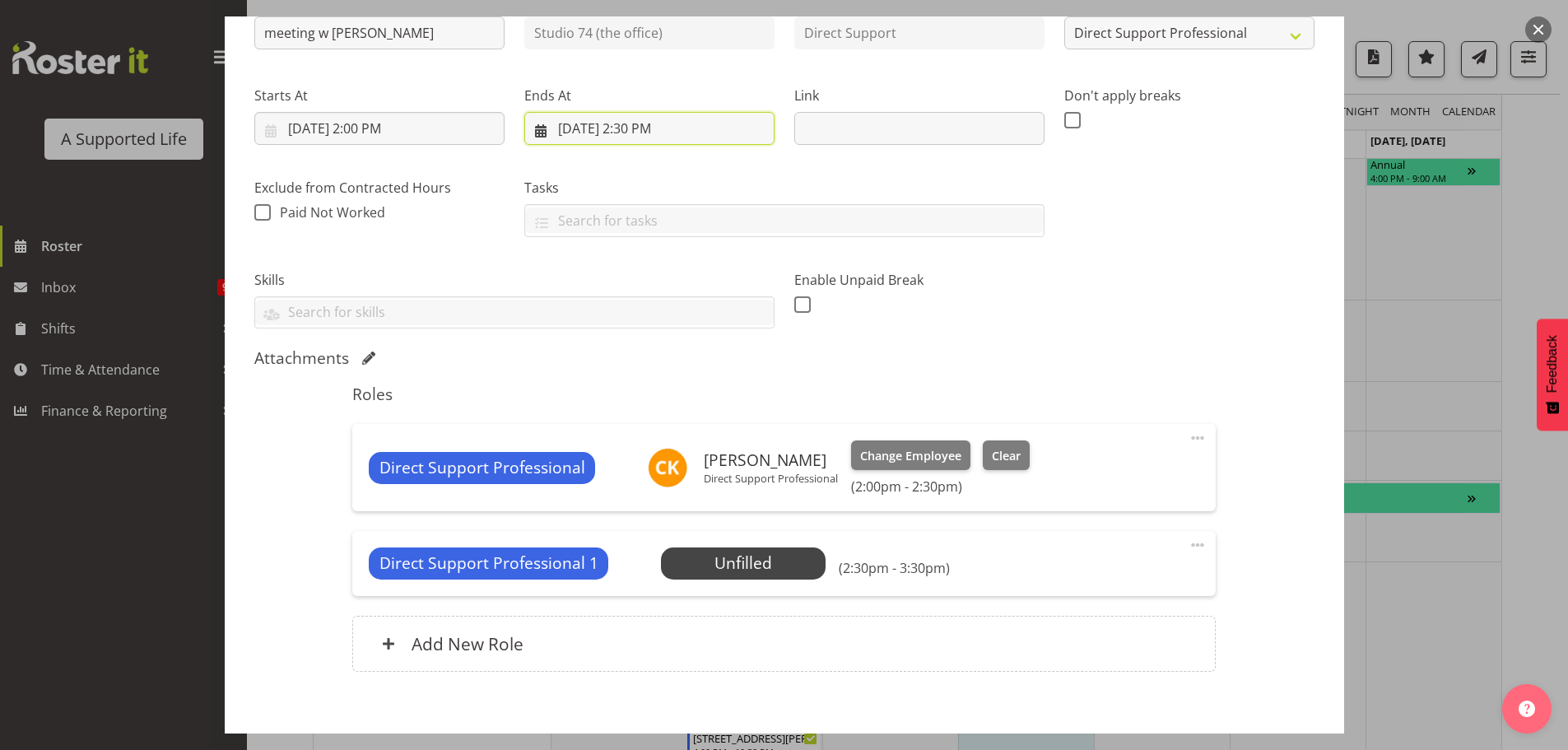
click at [631, 130] on input "10/9/2025, 2:30 PM" at bounding box center [649, 129] width 250 height 33
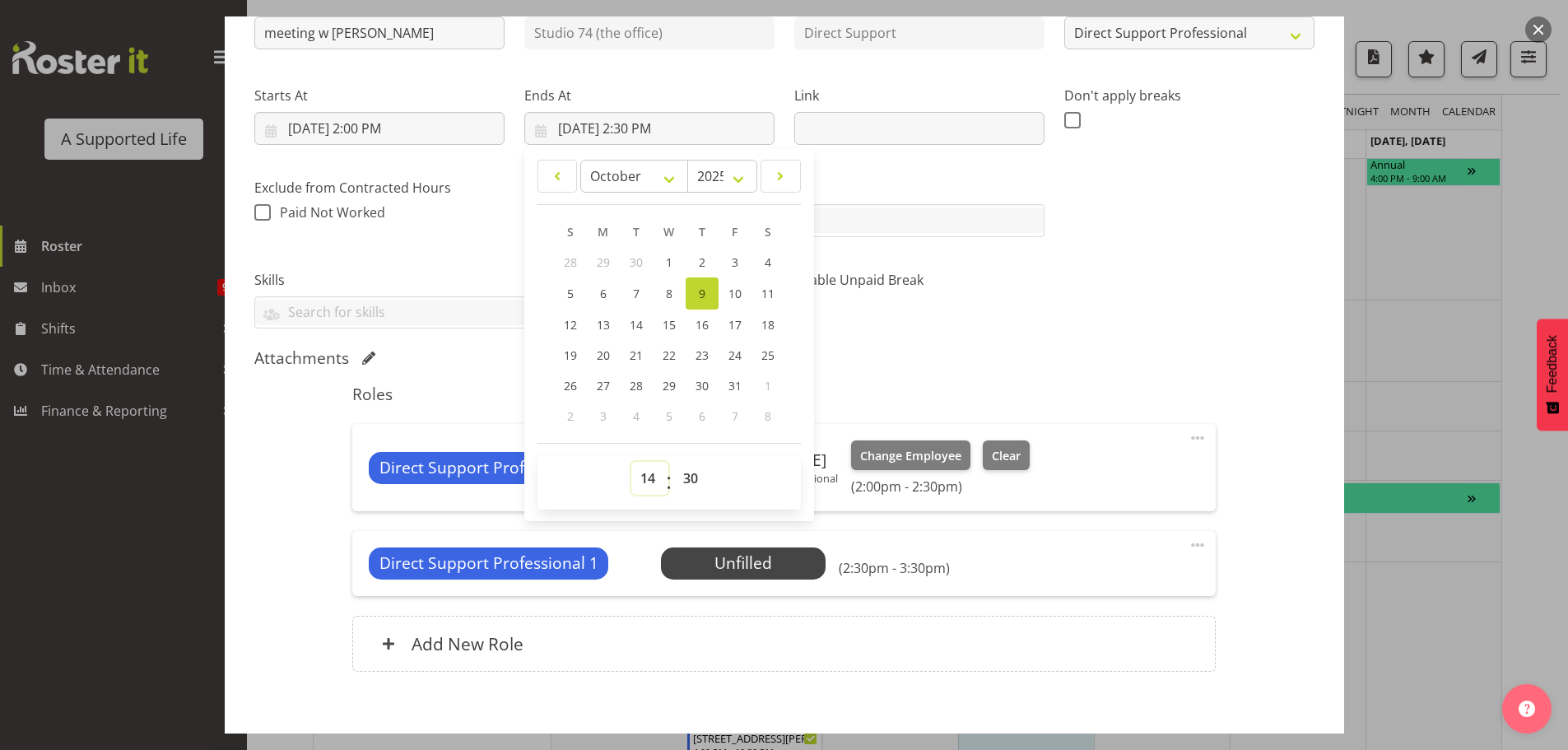
click at [646, 478] on select "00 01 02 03 04 05 06 07 08 09 10 11 12 13 14 15 16 17 18 19 20 21 22 23" at bounding box center [649, 478] width 37 height 33
select select "15"
click at [631, 462] on select "00 01 02 03 04 05 06 07 08 09 10 11 12 13 14 15 16 17 18 19 20 21 22 23" at bounding box center [649, 478] width 37 height 33
type input "10/9/2025, 3:30 PM"
click at [873, 347] on div "Shift Instance Name meeting w Claudia Location Studio 74 (the office) Departmen…" at bounding box center [784, 334] width 1060 height 715
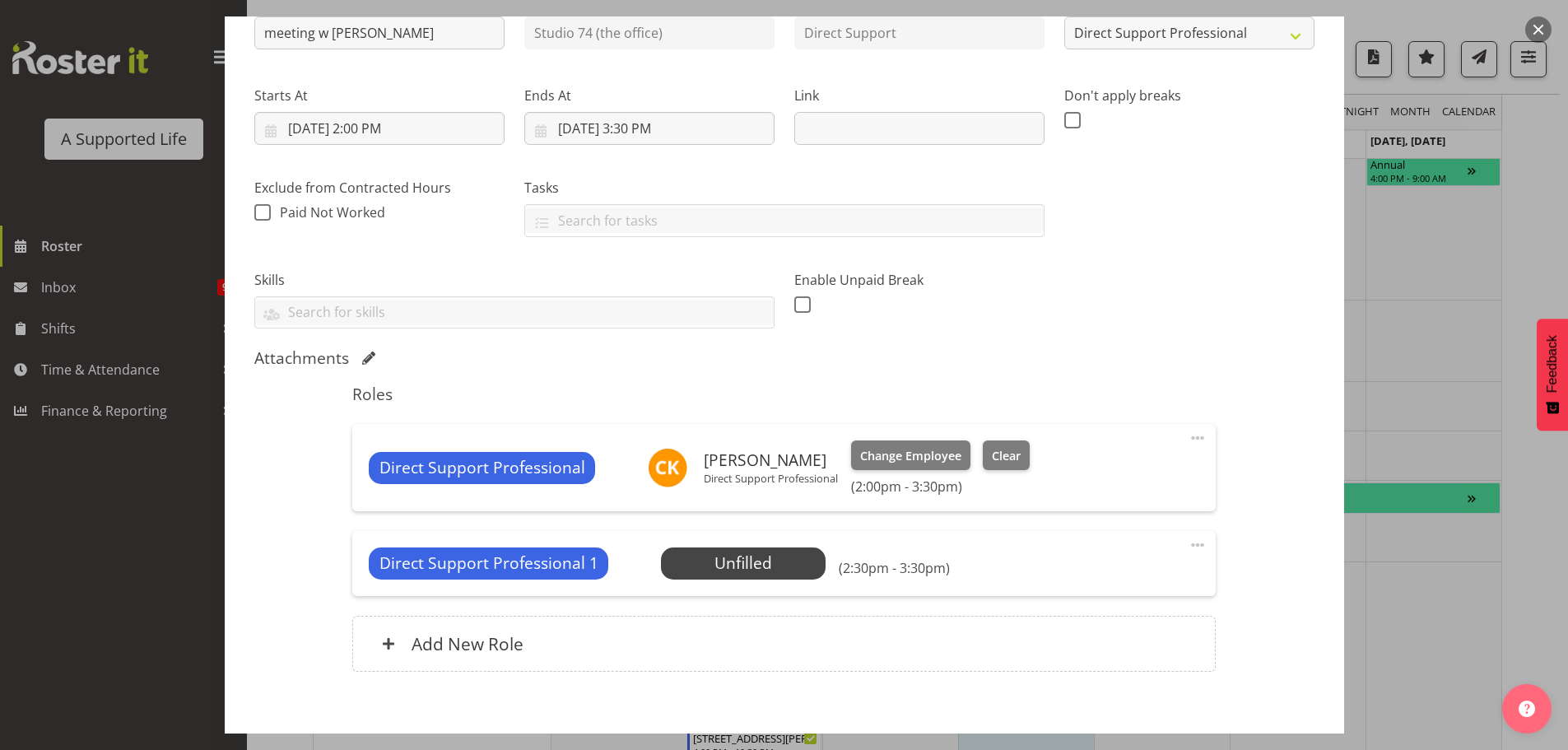
click at [1189, 443] on span at bounding box center [1198, 438] width 20 height 20
click at [1127, 474] on link "Edit" at bounding box center [1129, 474] width 158 height 30
select select "9"
select select "2025"
select select "15"
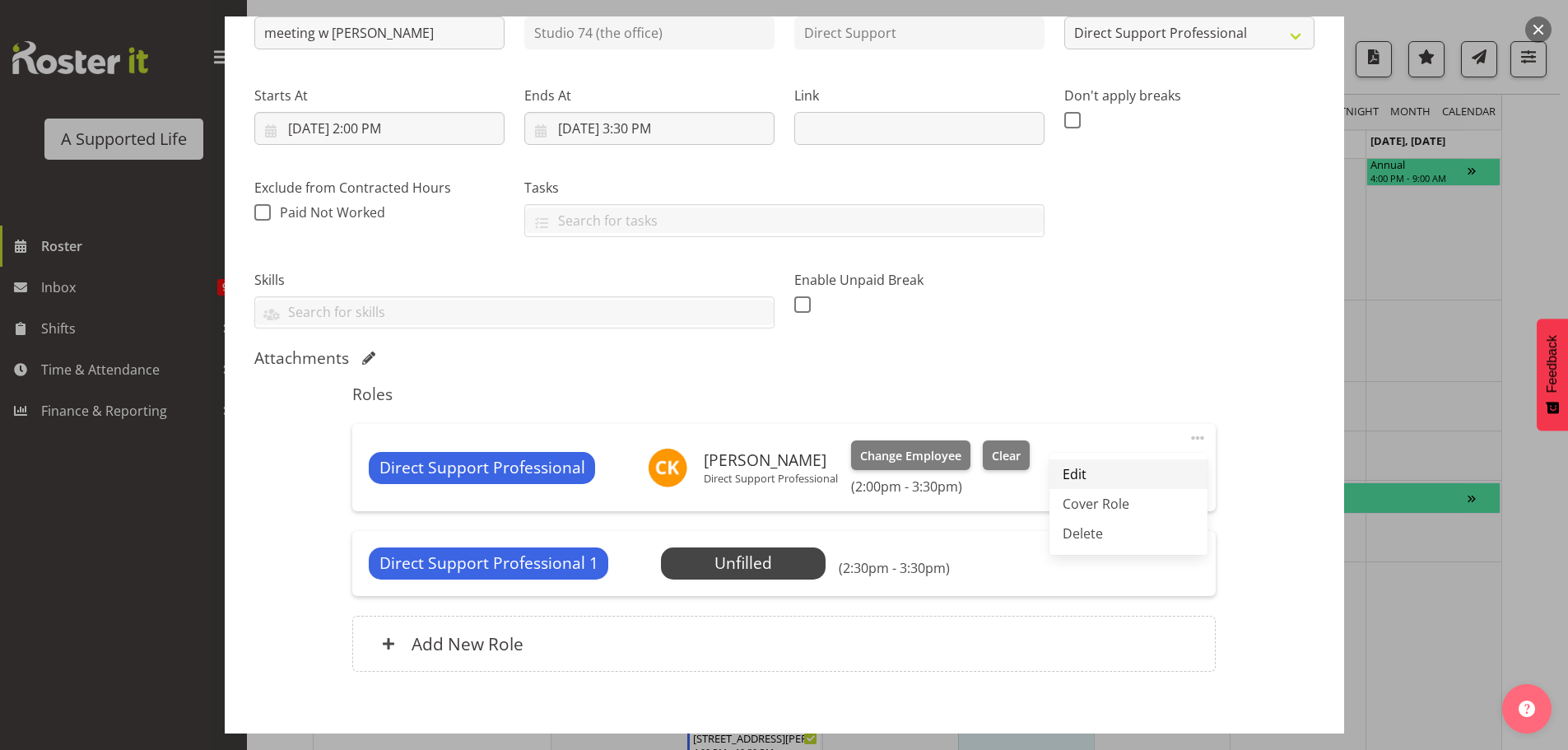
select select "30"
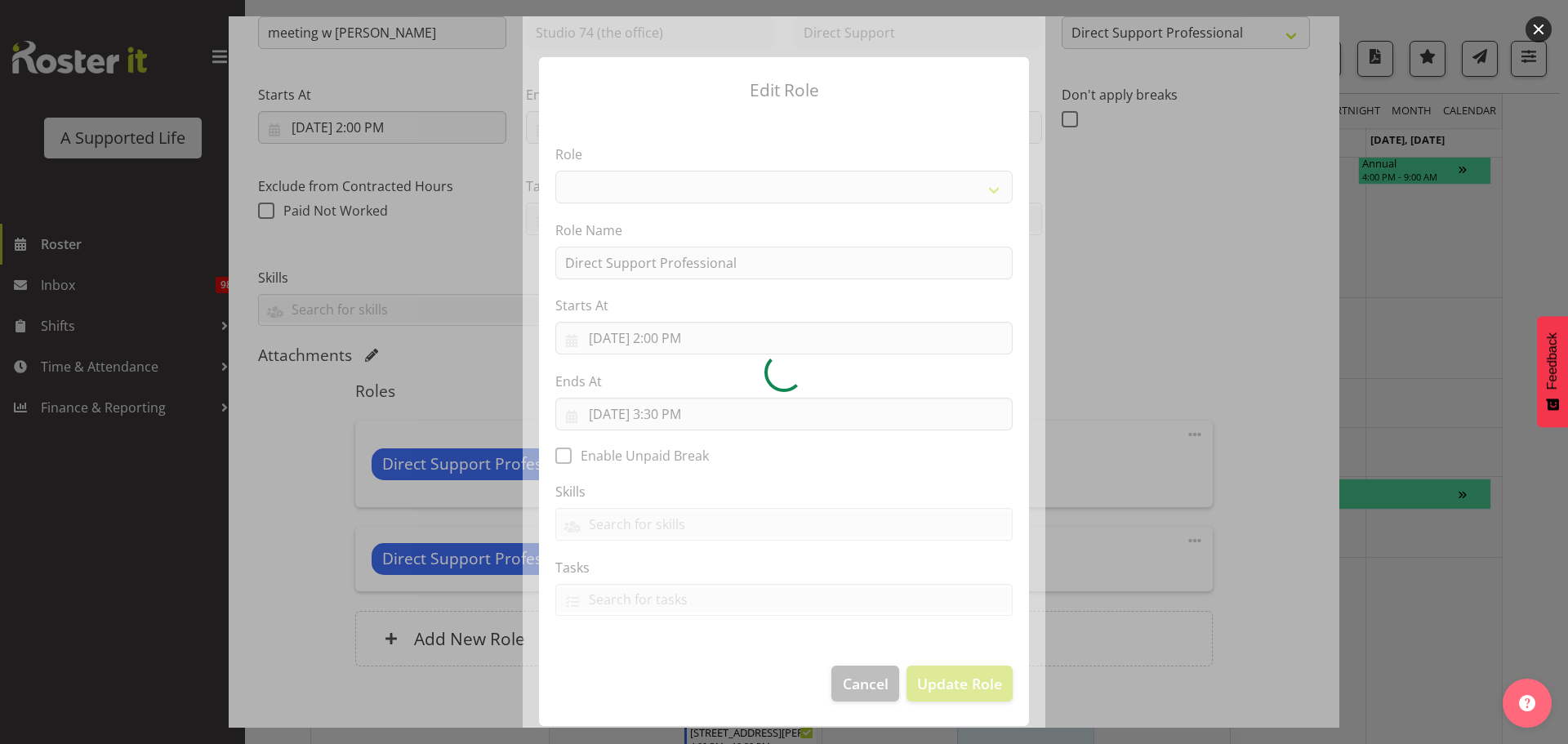
select select "519"
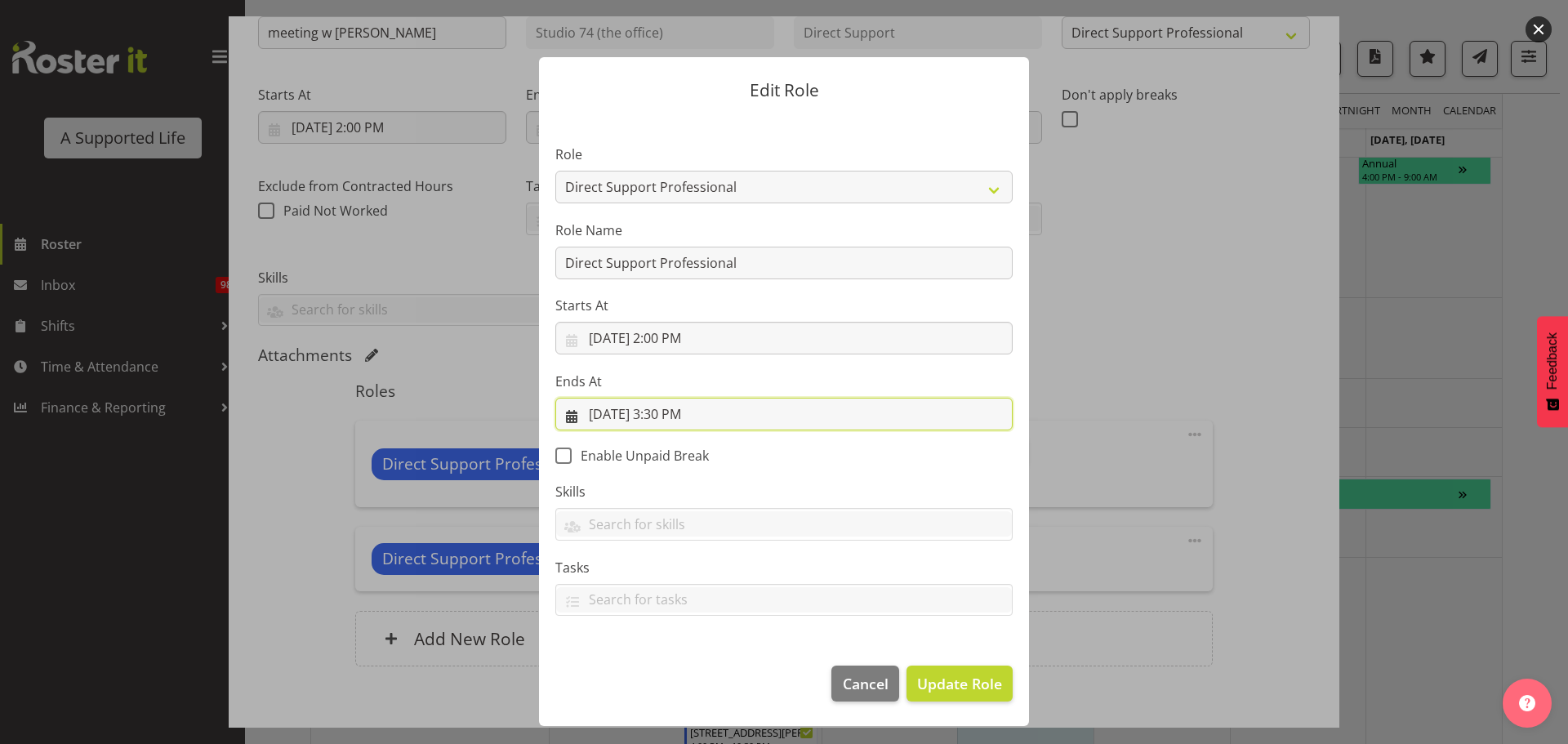
click at [664, 413] on input "10/9/2025, 3:30 PM" at bounding box center [784, 414] width 458 height 33
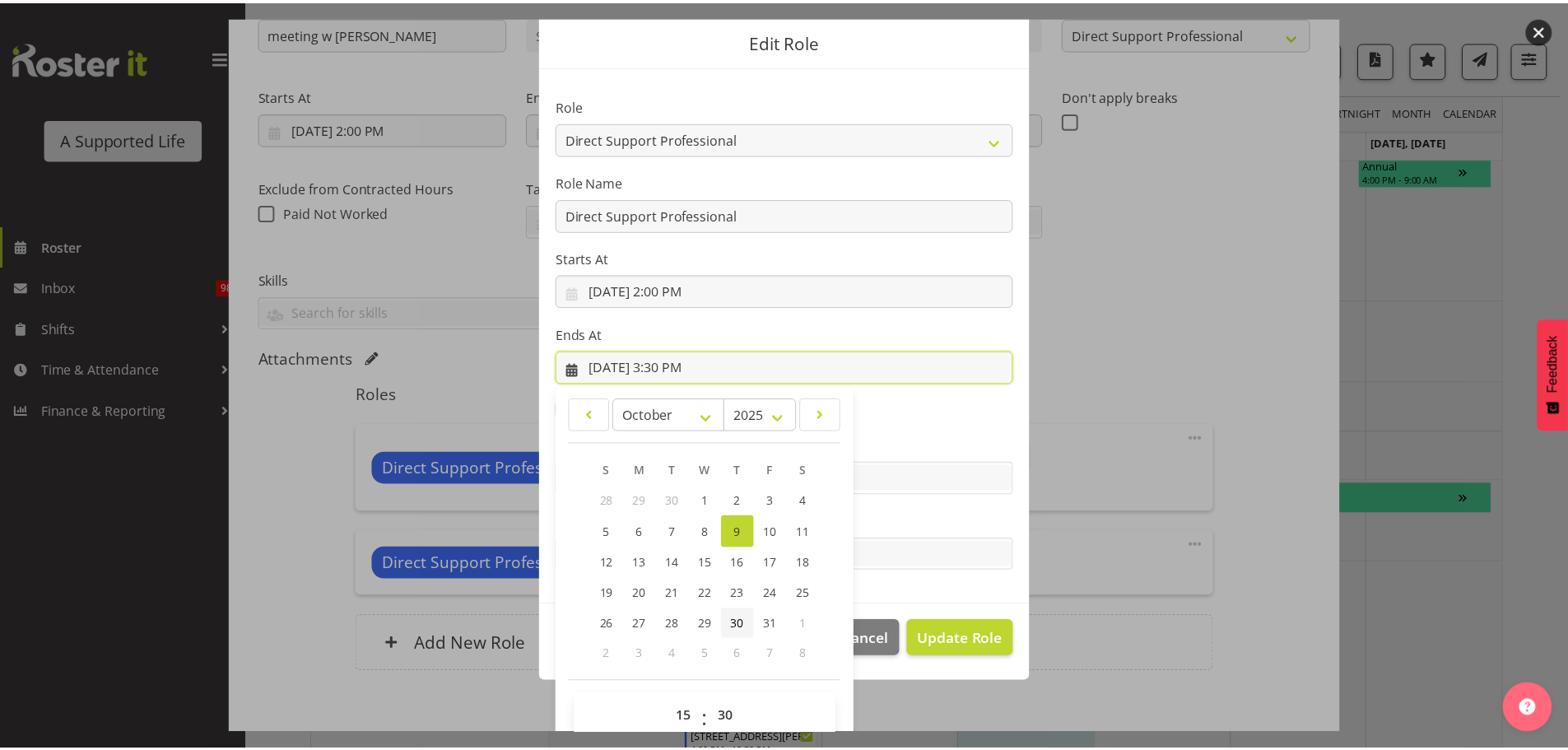
scroll to position [76, 0]
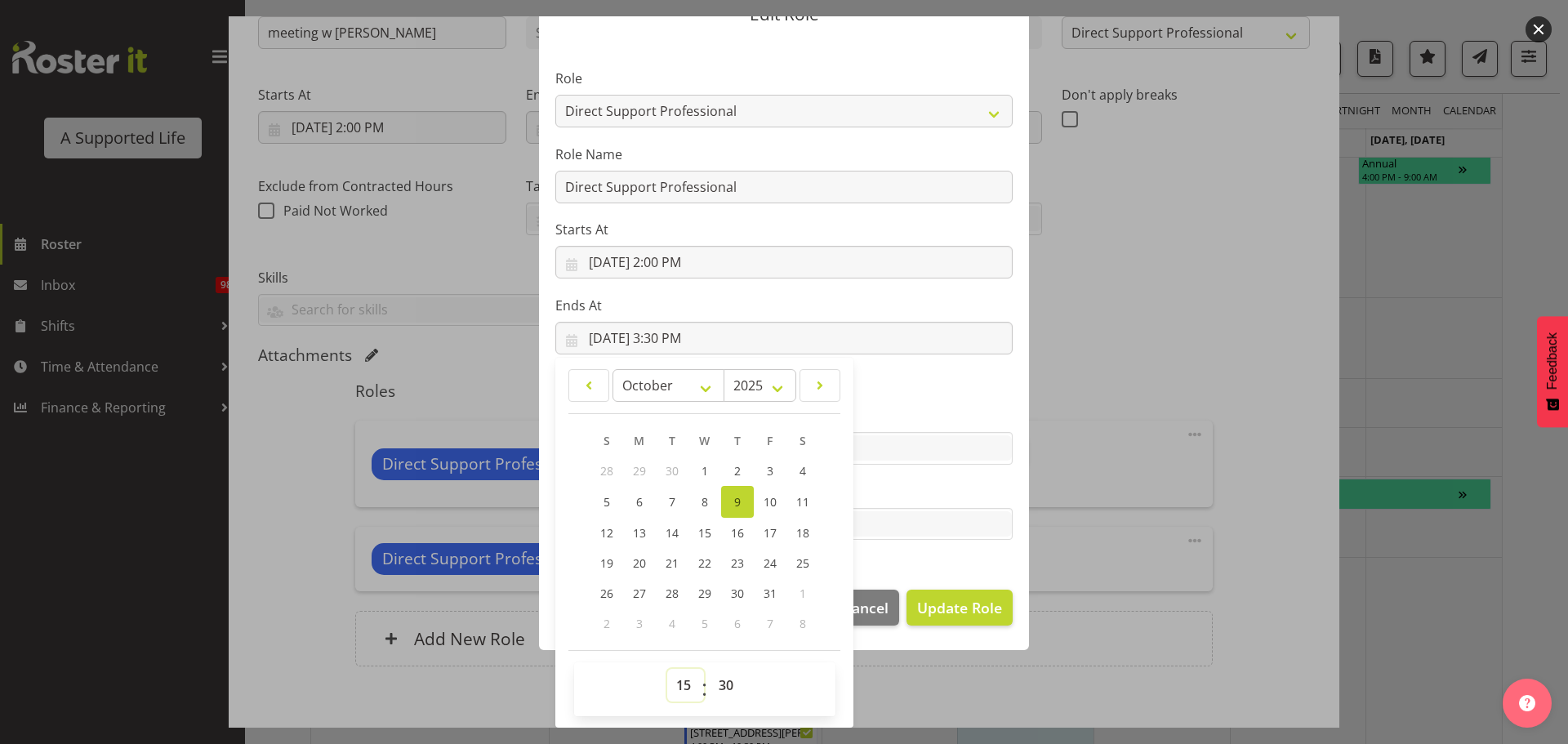
click at [674, 681] on select "00 01 02 03 04 05 06 07 08 09 10 11 12 13 14 15 16 17 18 19 20 21 22 23" at bounding box center [685, 685] width 37 height 33
select select "14"
click at [667, 669] on select "00 01 02 03 04 05 06 07 08 09 10 11 12 13 14 15 16 17 18 19 20 21 22 23" at bounding box center [685, 685] width 37 height 33
type input "10/9/2025, 2:30 PM"
click at [958, 599] on span "Update Role" at bounding box center [959, 608] width 85 height 21
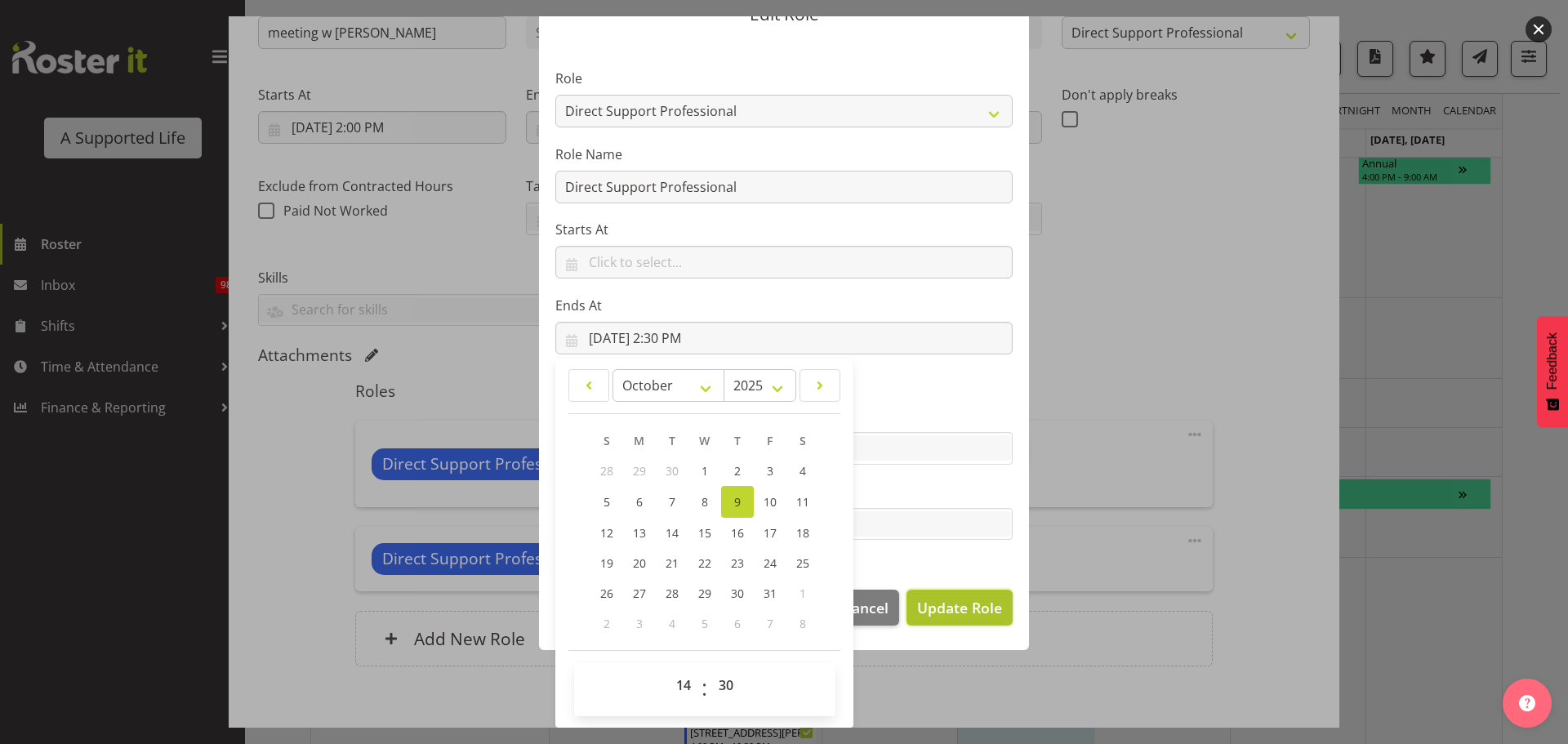
select select
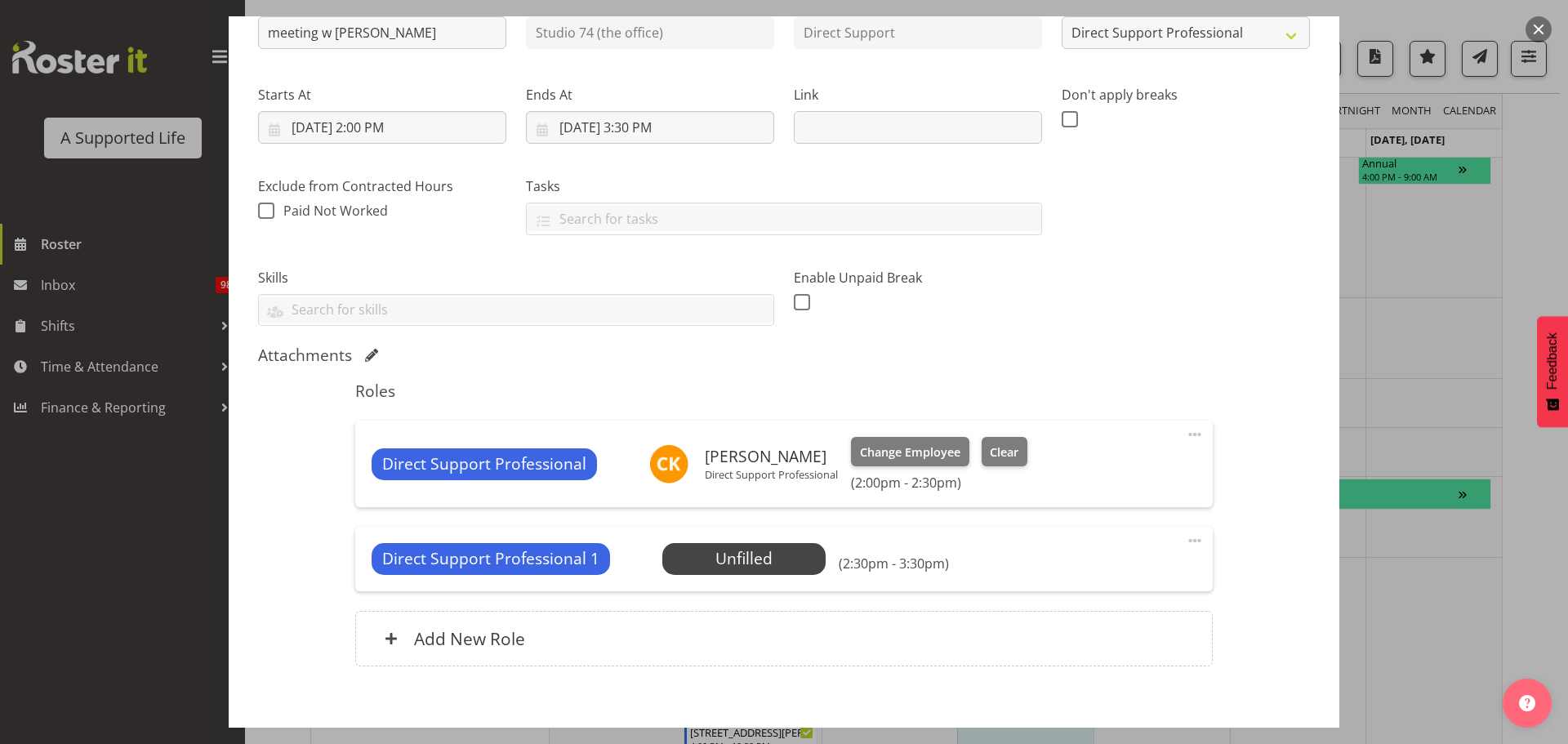
scroll to position [74, 0]
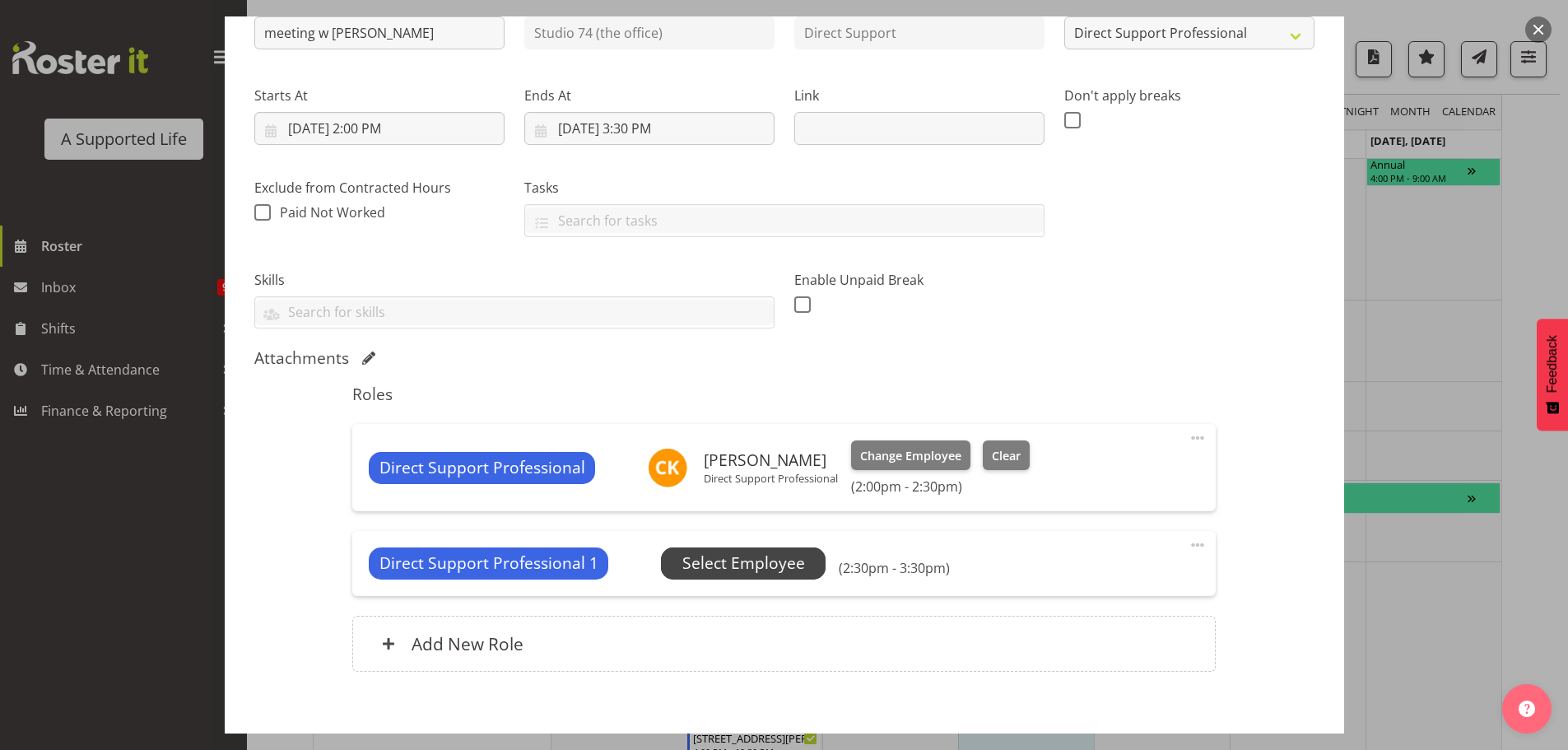
click at [779, 565] on span "Select Employee" at bounding box center [744, 564] width 122 height 24
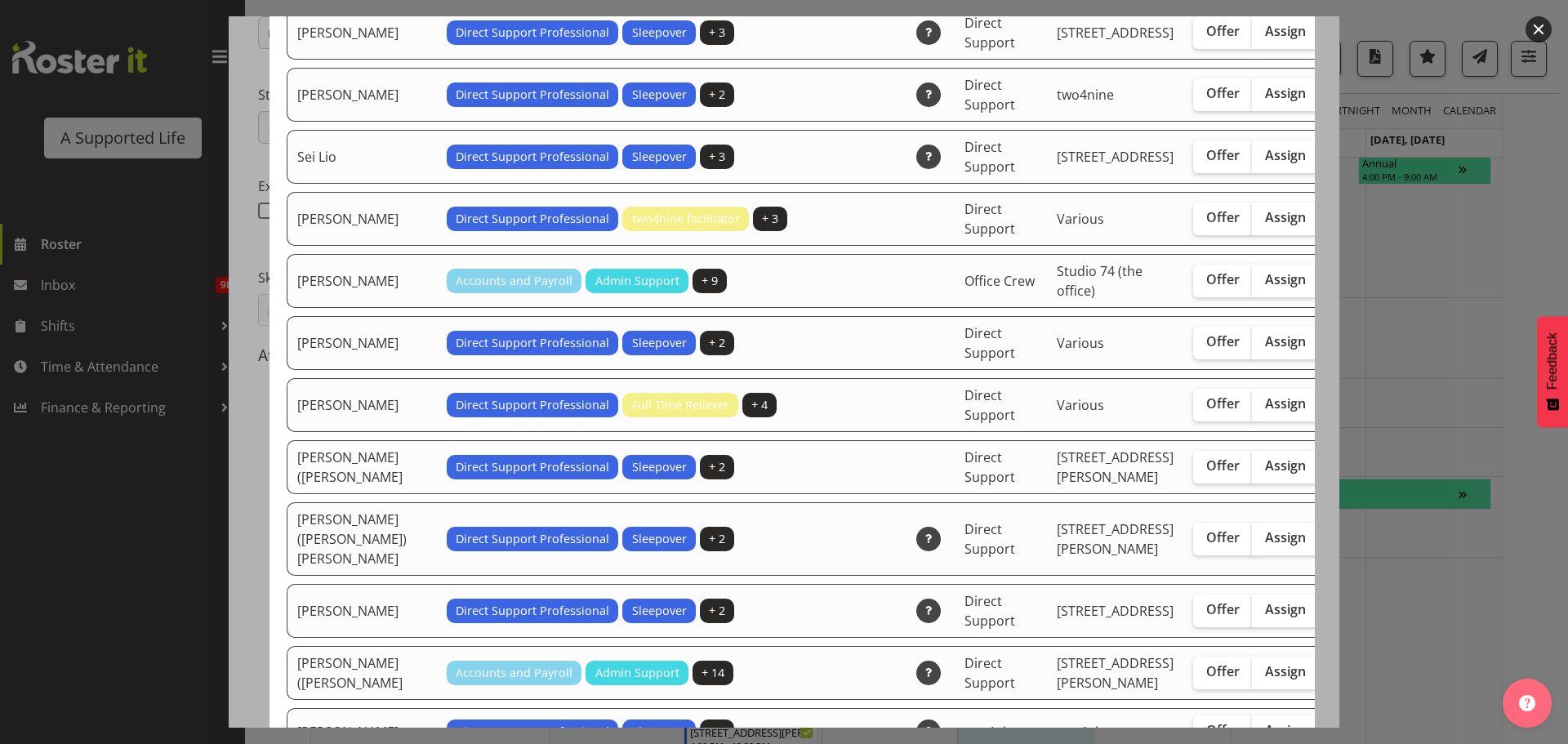
scroll to position [4493, 0]
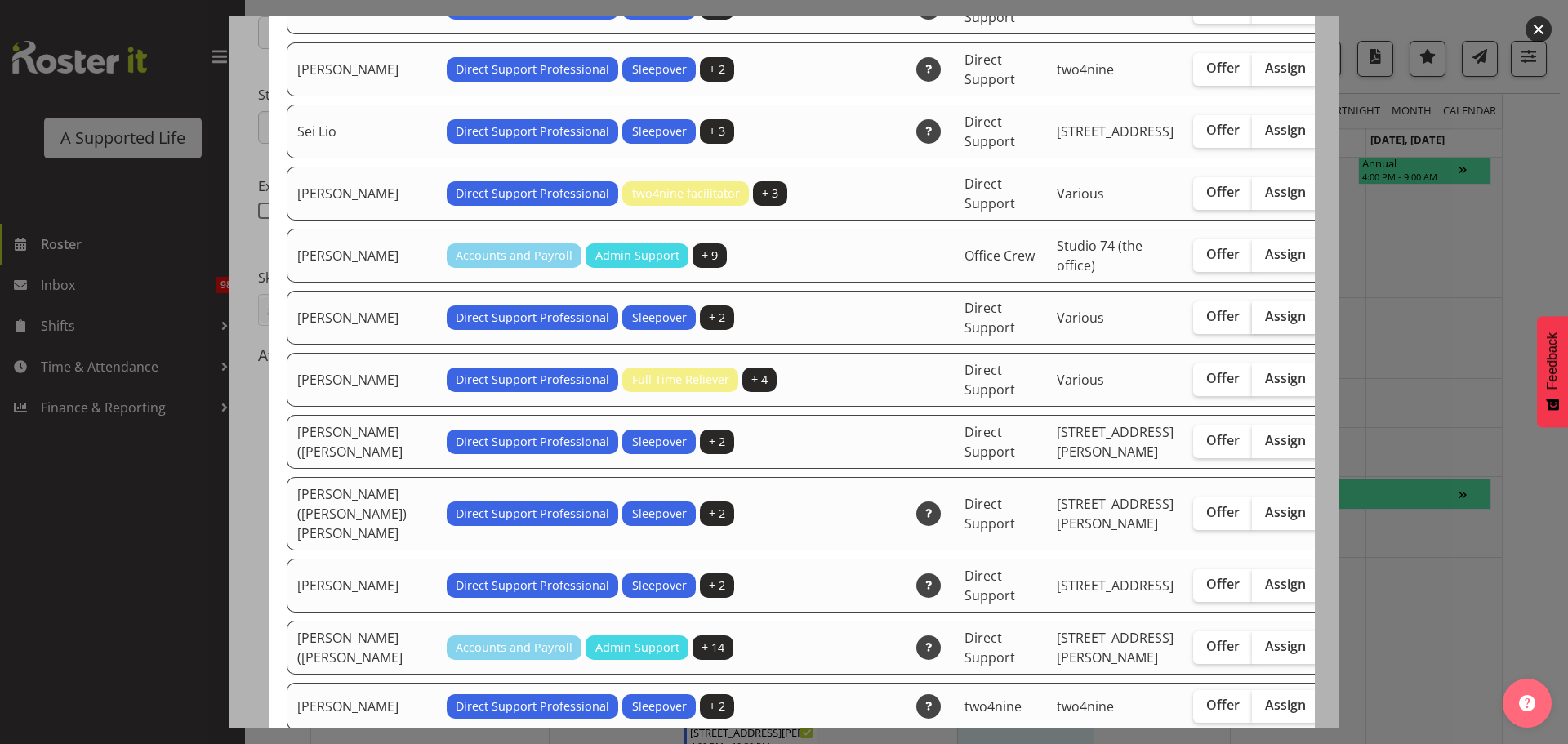
click at [1265, 325] on span "Assign" at bounding box center [1285, 316] width 41 height 16
click at [1252, 322] on input "Assign" at bounding box center [1258, 317] width 11 height 11
checkbox input "true"
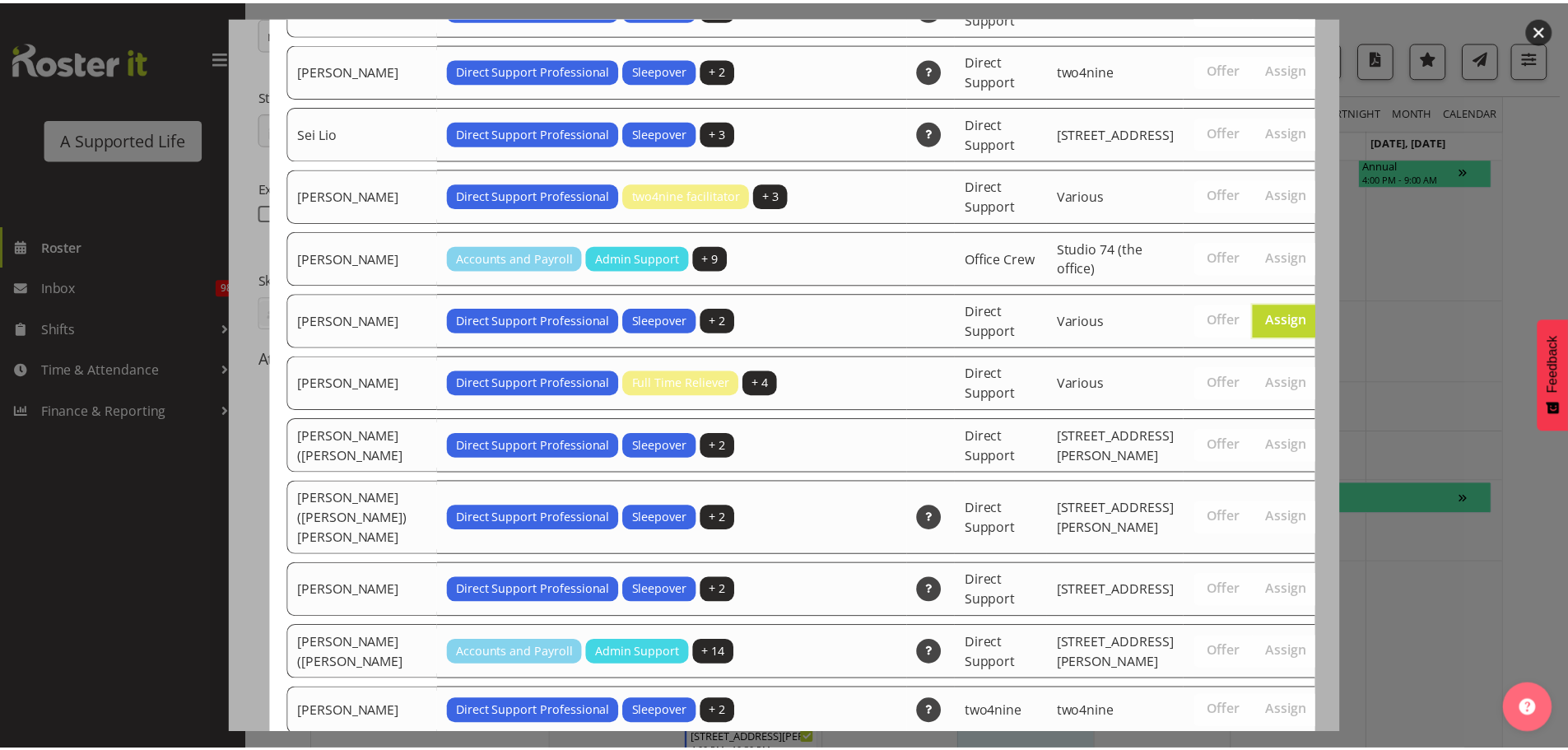
scroll to position [5217, 0]
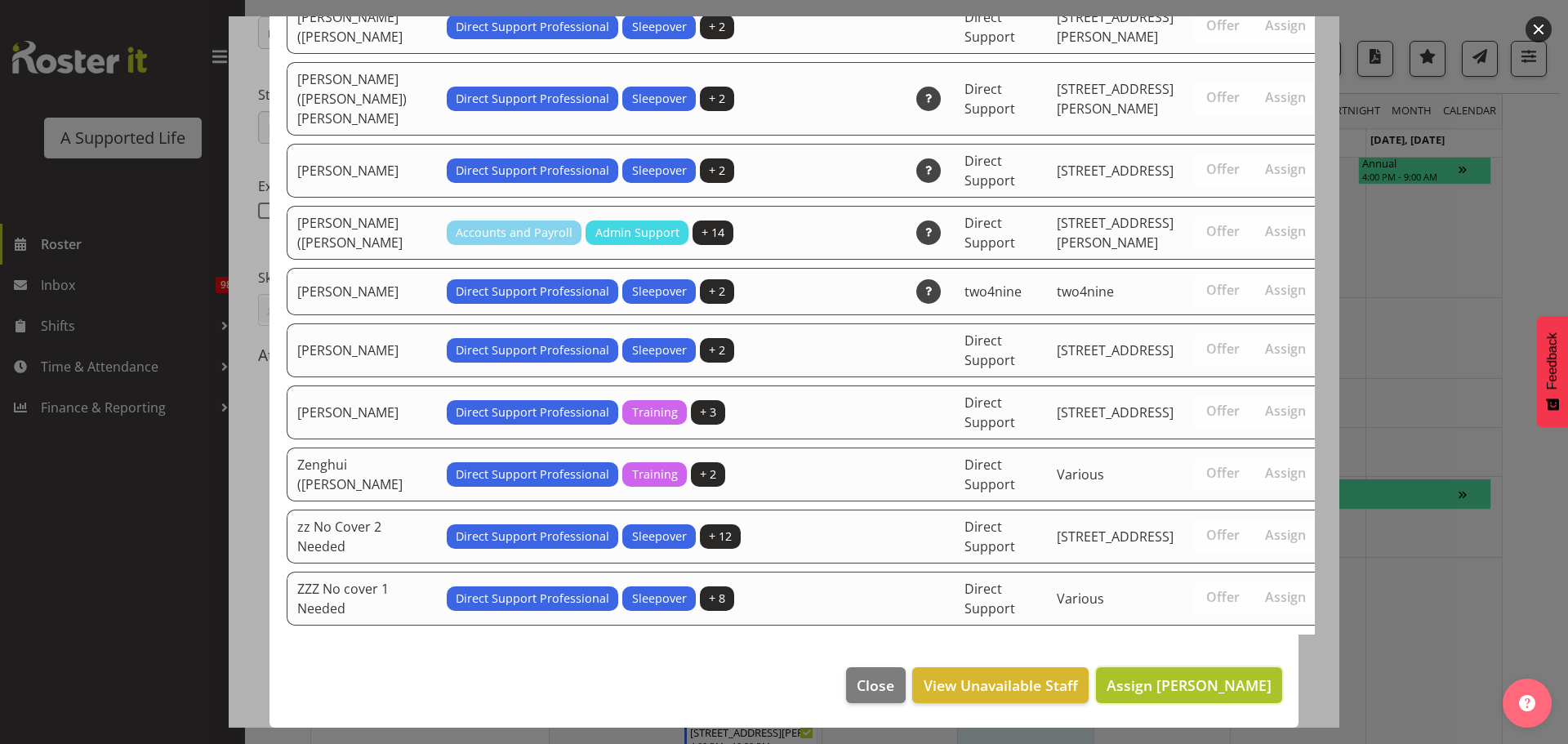
click at [1167, 693] on span "Assign Skylah Hansen" at bounding box center [1189, 685] width 165 height 20
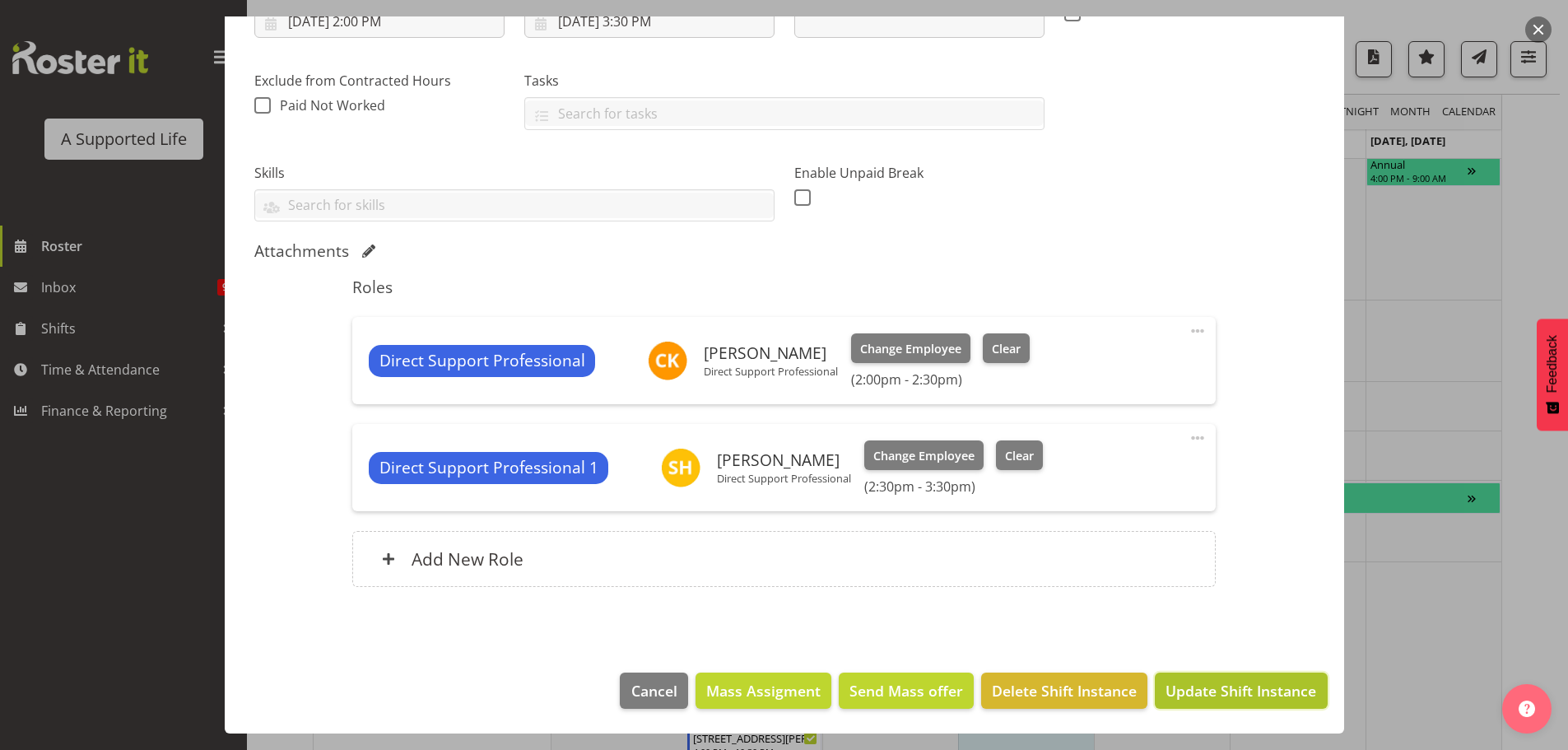
click at [1274, 689] on span "Update Shift Instance" at bounding box center [1242, 691] width 151 height 22
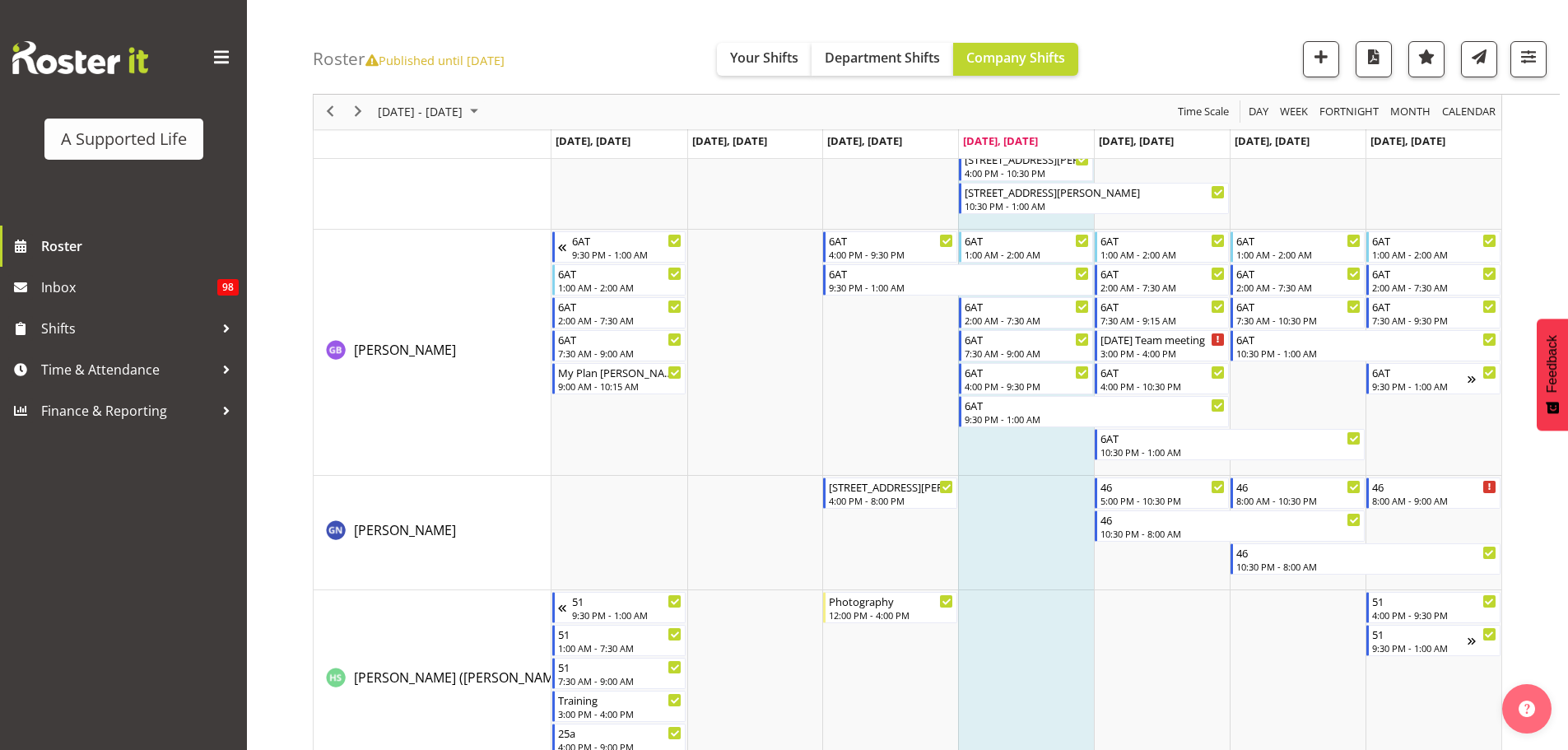
scroll to position [3821, 0]
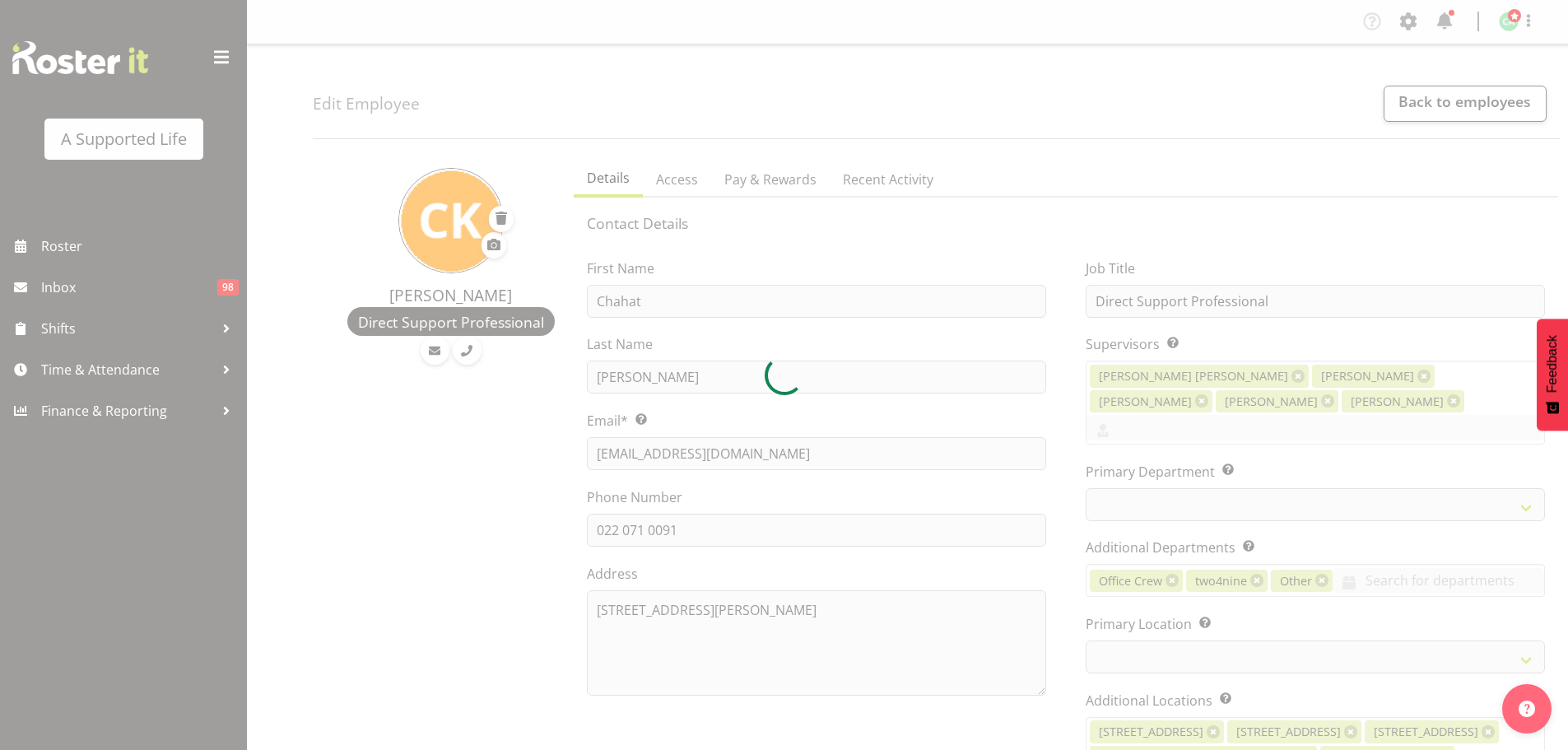
select select "TimelineWeek"
select select "1123"
